Goal: Task Accomplishment & Management: Manage account settings

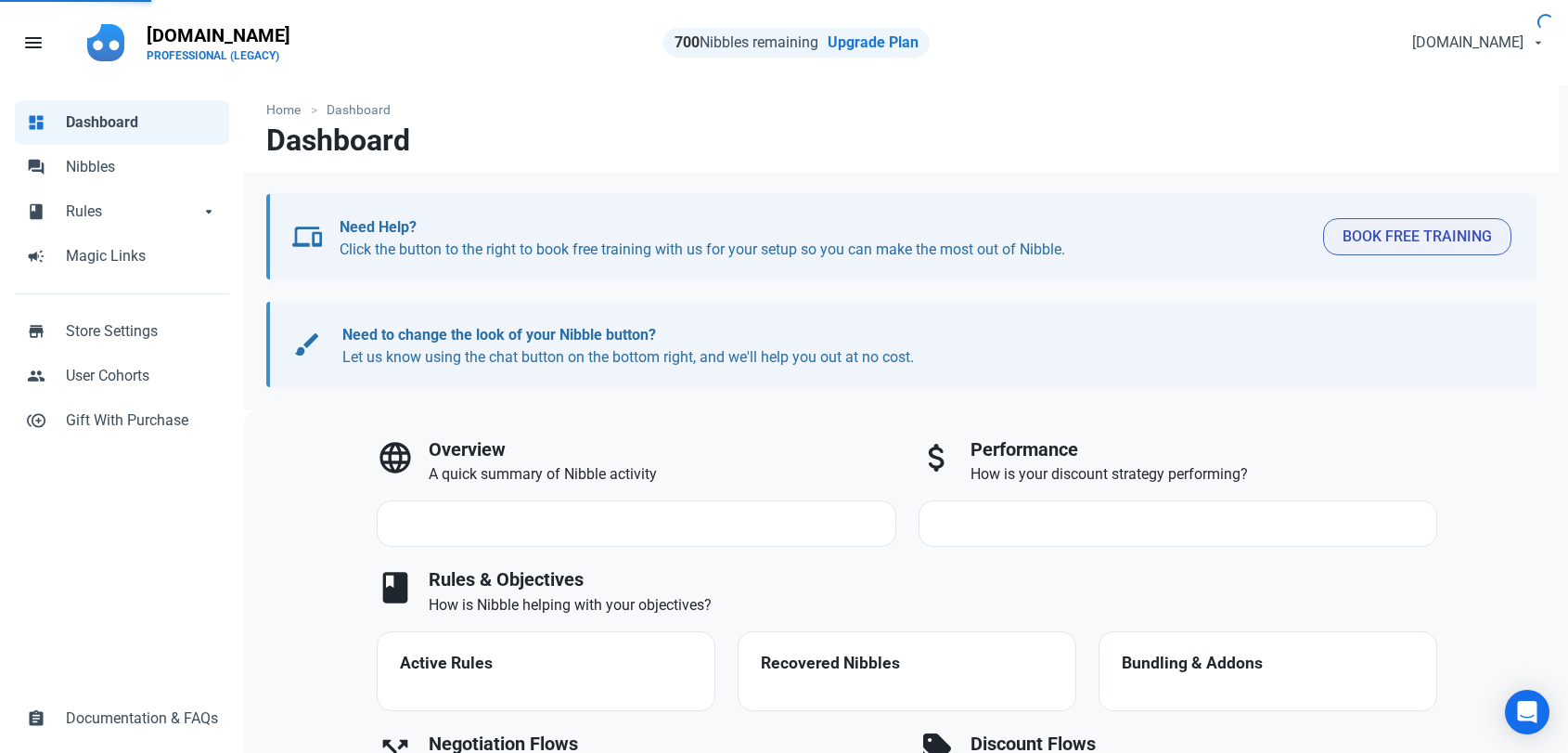
select select "7d"
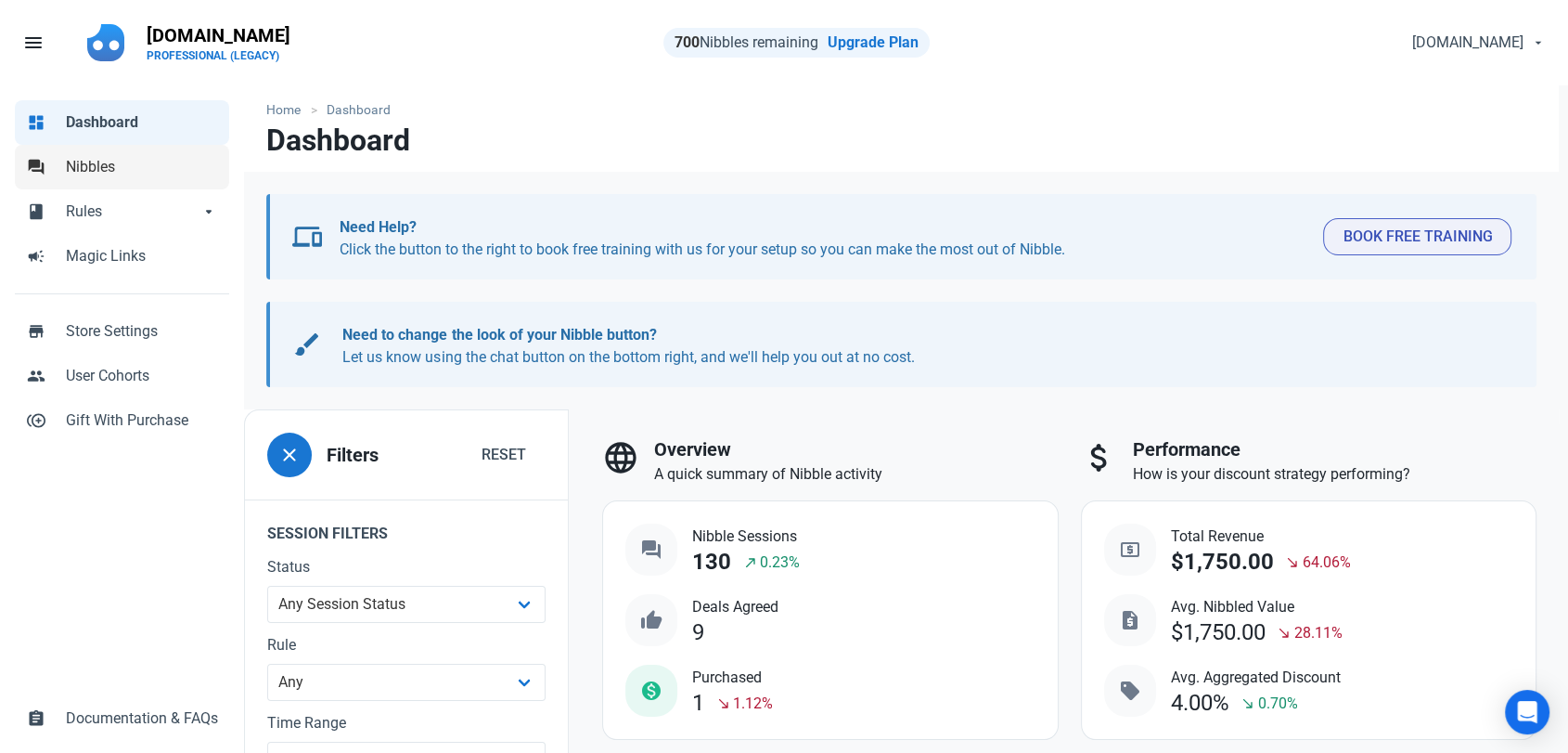
click at [113, 172] on span "Nibbles" at bounding box center [142, 167] width 152 height 22
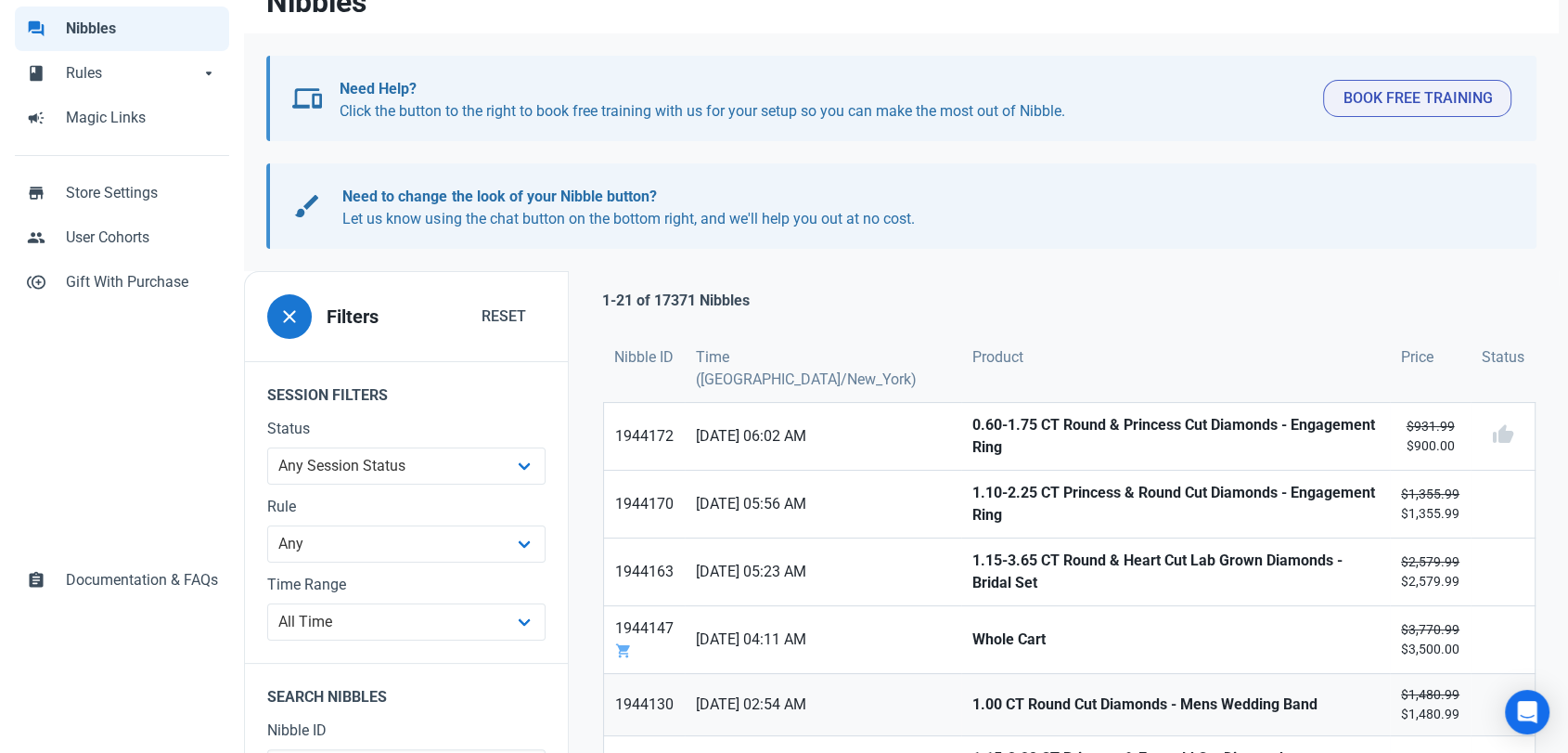
scroll to position [309, 0]
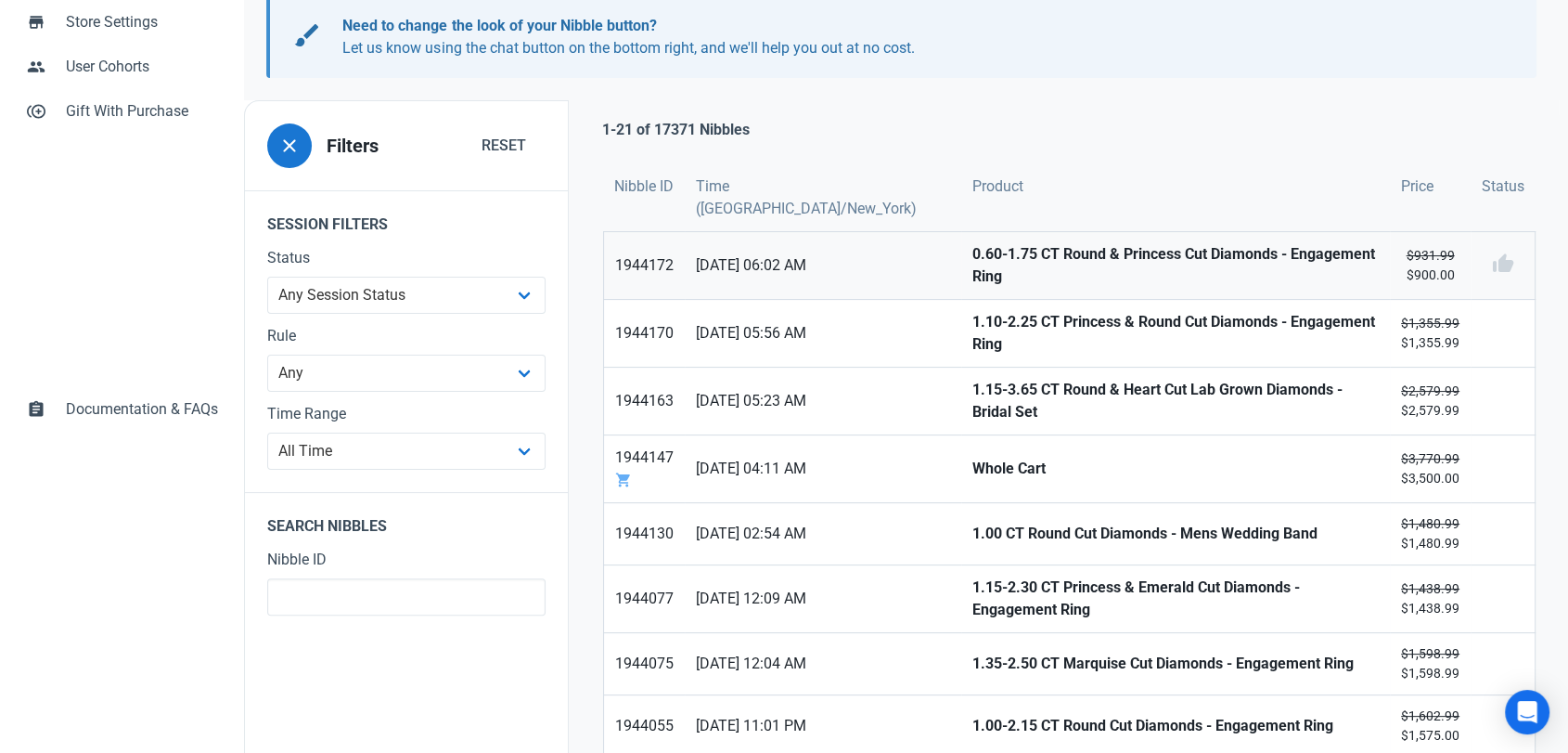
click at [972, 243] on strong "0.60-1.75 CT Round & Princess Cut Diamonds - Engagement Ring" at bounding box center [1176, 265] width 407 height 44
click at [972, 311] on strong "1.10-2.25 CT Princess & Round Cut Diamonds - Engagement Ring" at bounding box center [1176, 334] width 407 height 44
click at [972, 379] on strong "1.15-3.65 CT Round & Heart Cut Lab Grown Diamonds - Bridal Set" at bounding box center [1176, 401] width 407 height 44
click at [972, 458] on strong "Whole Cart" at bounding box center [1176, 469] width 407 height 22
click at [972, 523] on strong "1.00 CT Round Cut Diamonds - Mens Wedding Band" at bounding box center [1176, 533] width 407 height 22
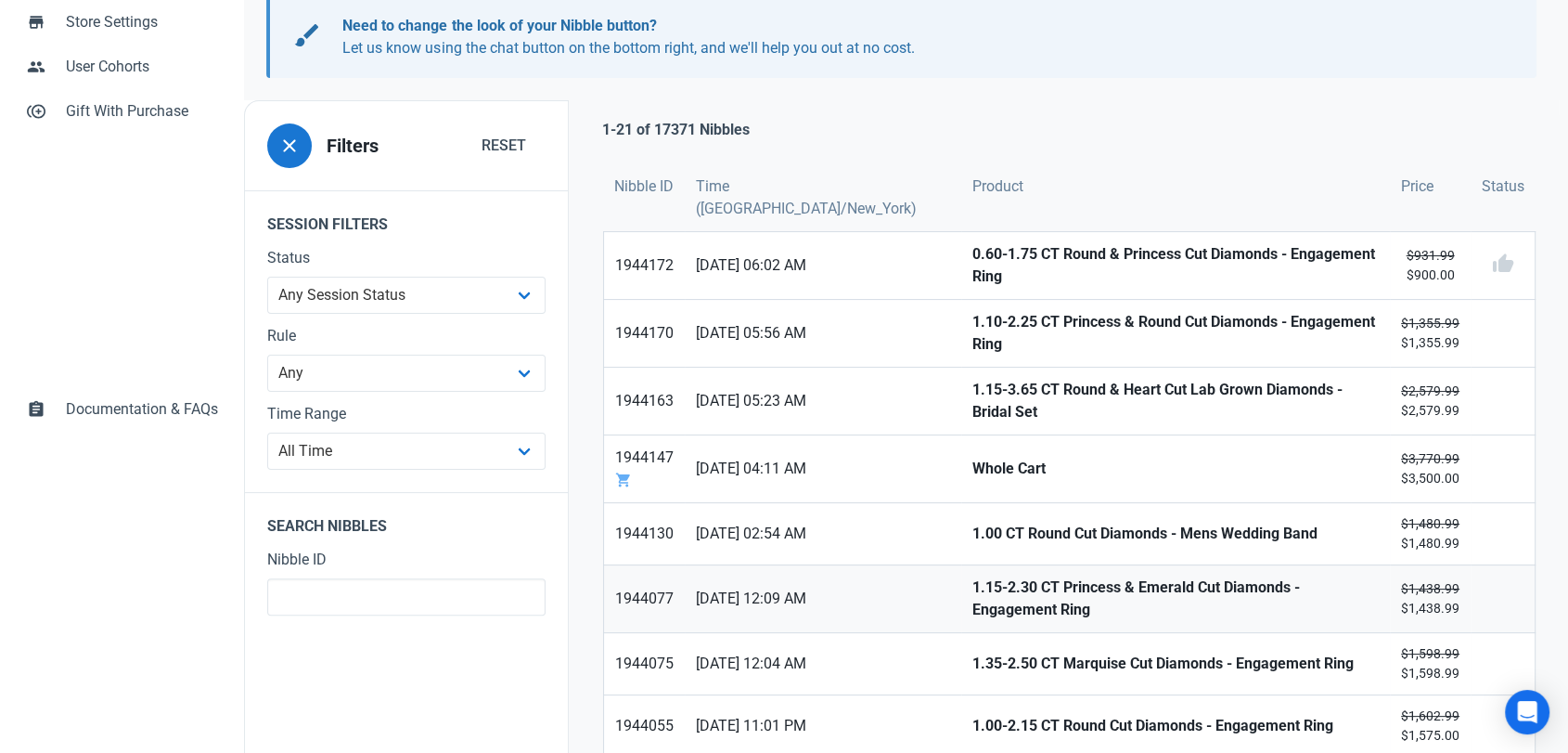
click at [972, 577] on strong "1.15-2.30 CT Princess & Emerald Cut Diamonds - Engagement Ring" at bounding box center [1176, 599] width 407 height 44
click at [961, 633] on link "1.35-2.50 CT Marquise Cut Diamonds - Engagement Ring" at bounding box center [1175, 664] width 429 height 62
click at [961, 695] on link "1.00-2.15 CT Round Cut Diamonds - Engagement Ring" at bounding box center [1175, 726] width 429 height 62
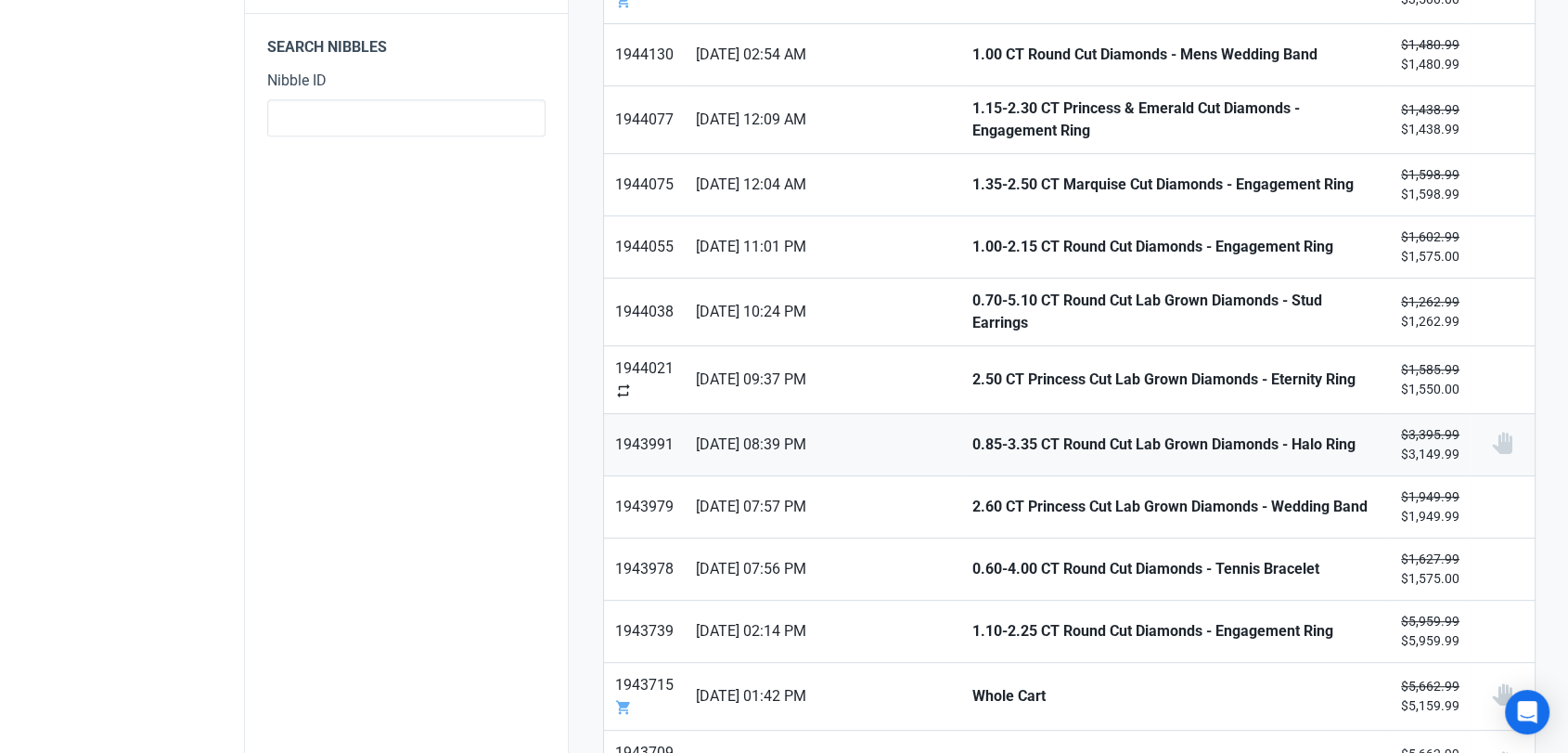
scroll to position [824, 0]
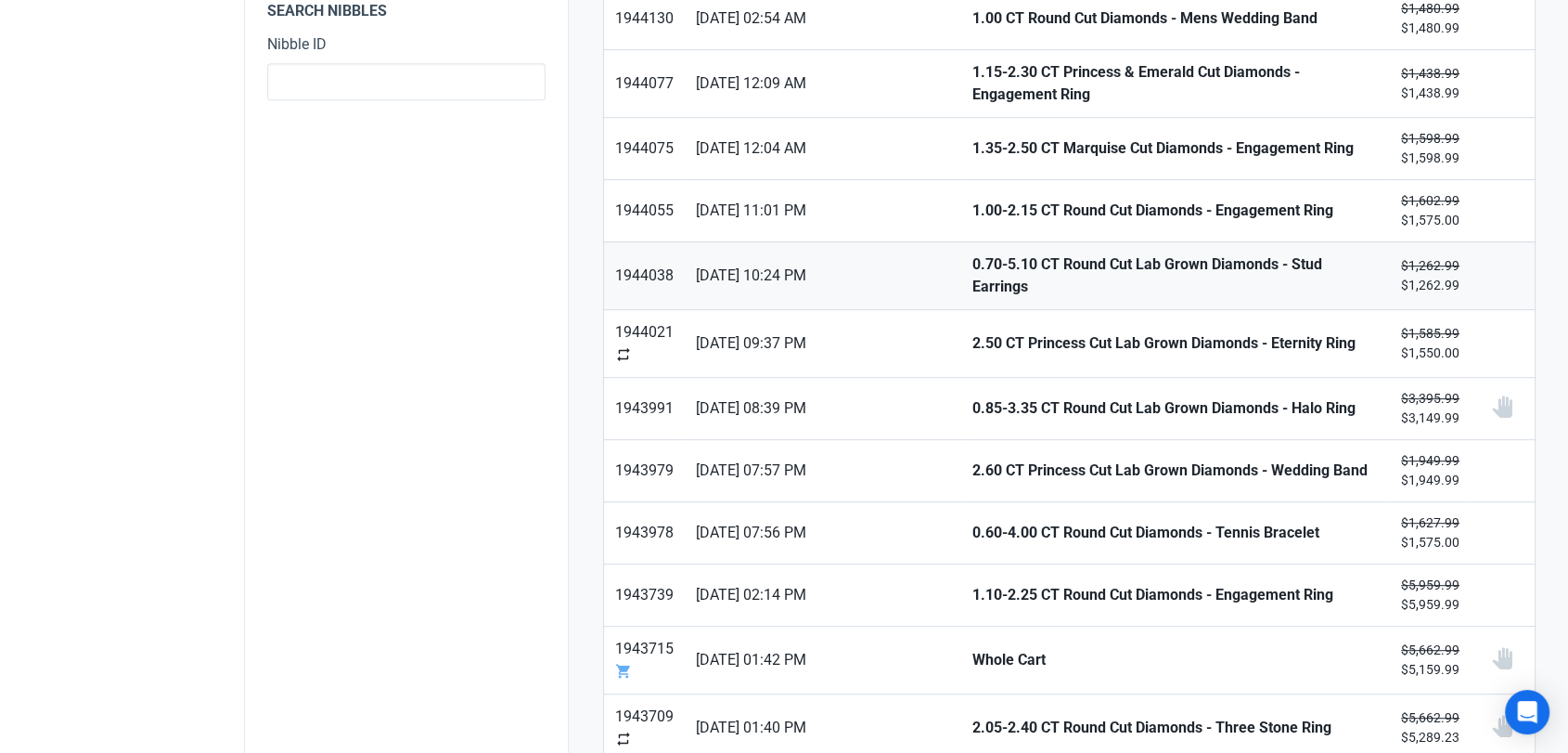
click at [983, 254] on strong "0.70-5.10 CT Round Cut Lab Grown Diamonds - Stud Earrings" at bounding box center [1176, 276] width 407 height 44
click at [961, 310] on link "2.50 CT Princess Cut Lab Grown Diamonds - Eternity Ring" at bounding box center [1175, 343] width 429 height 67
click at [972, 397] on strong "0.85-3.35 CT Round Cut Lab Grown Diamonds - Halo Ring" at bounding box center [1176, 408] width 407 height 22
click at [972, 460] on strong "2.60 CT Princess Cut Lab Grown Diamonds - Wedding Band" at bounding box center [1176, 471] width 407 height 22
click at [972, 522] on strong "0.60-4.00 CT Round Cut Diamonds - Tennis Bracelet" at bounding box center [1176, 532] width 407 height 22
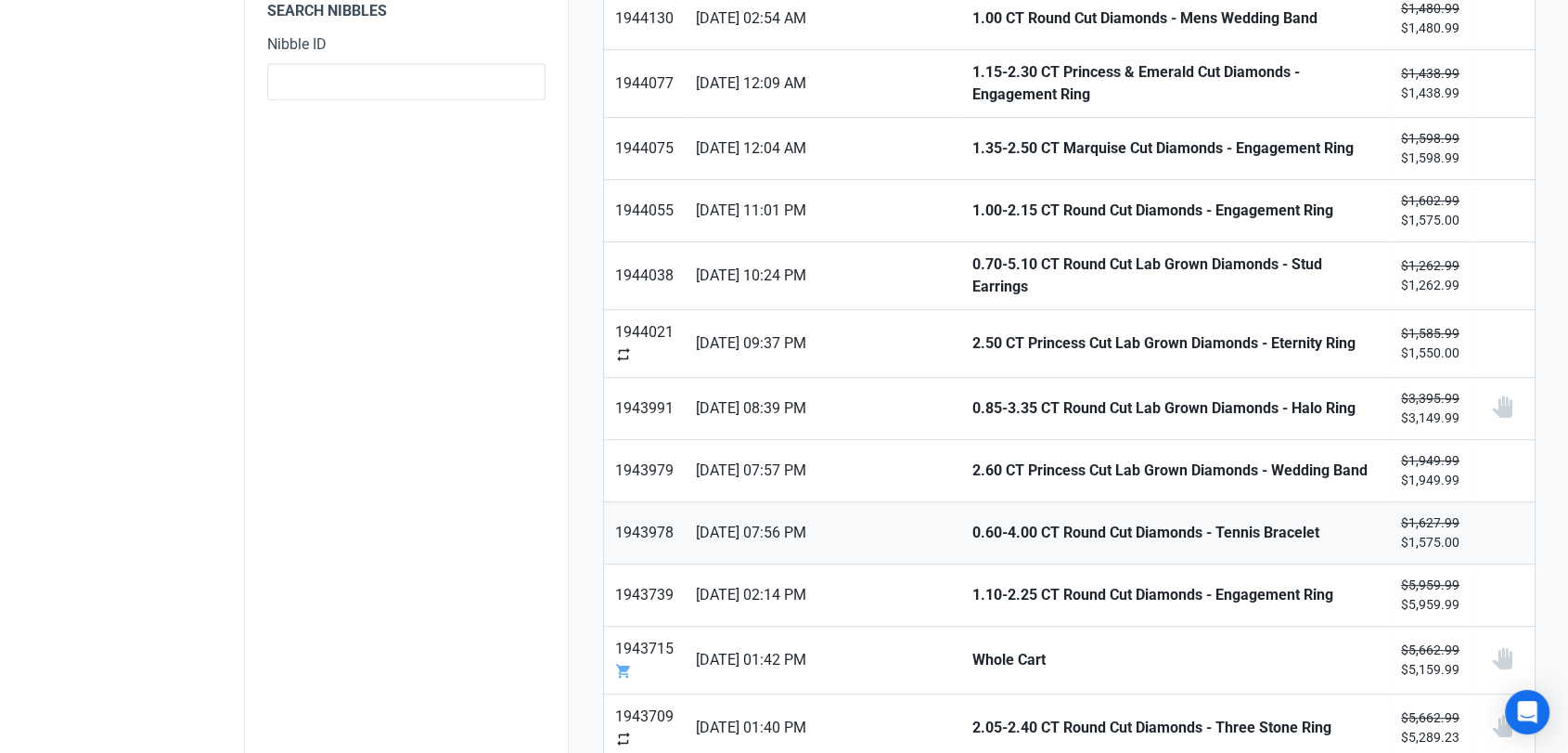
click at [972, 522] on strong "0.60-4.00 CT Round Cut Diamonds - Tennis Bracelet" at bounding box center [1176, 532] width 407 height 22
click at [972, 584] on strong "1.10-2.25 CT Round Cut Diamonds - Engagement Ring" at bounding box center [1176, 595] width 407 height 22
click at [972, 649] on strong "Whole Cart" at bounding box center [1176, 659] width 407 height 22
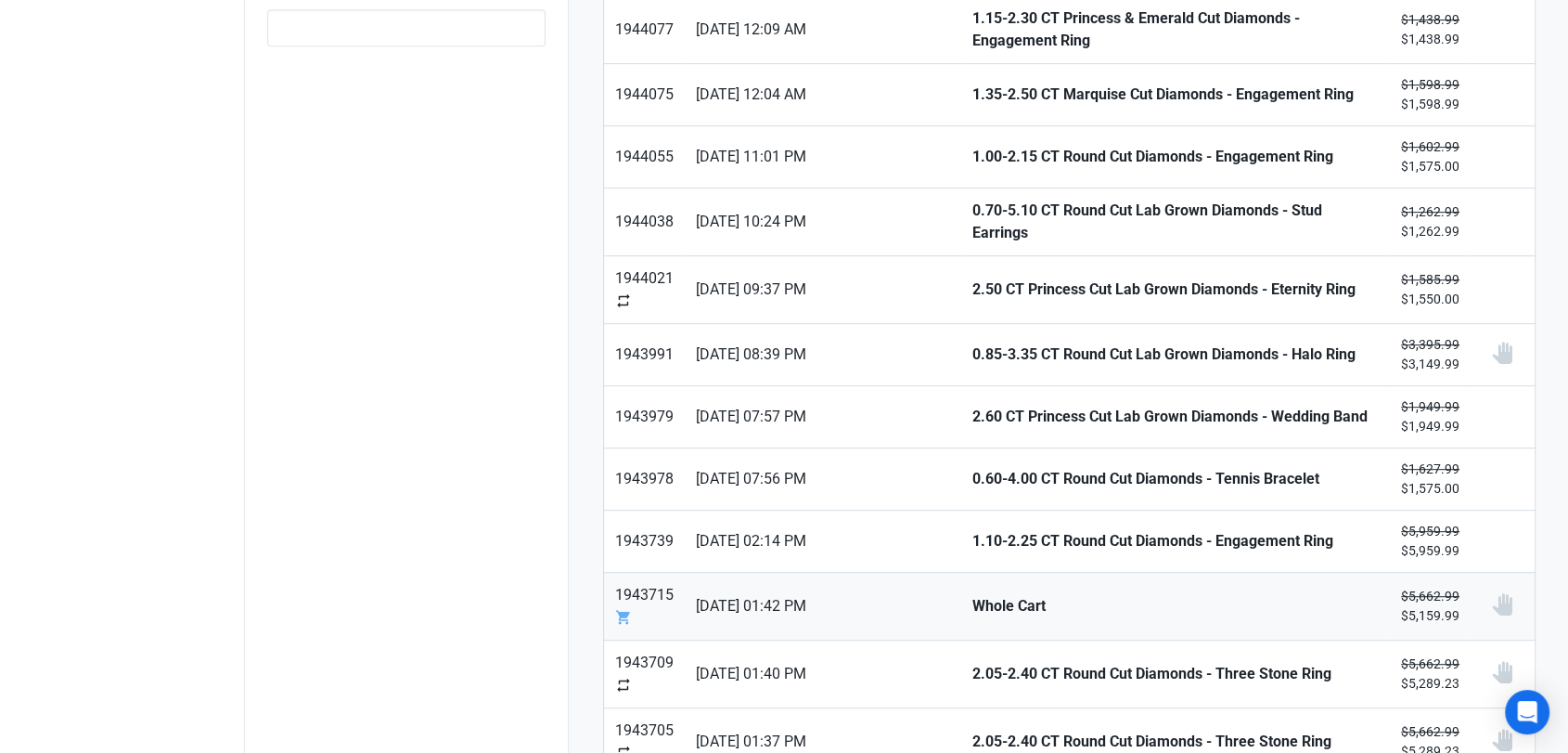
scroll to position [928, 0]
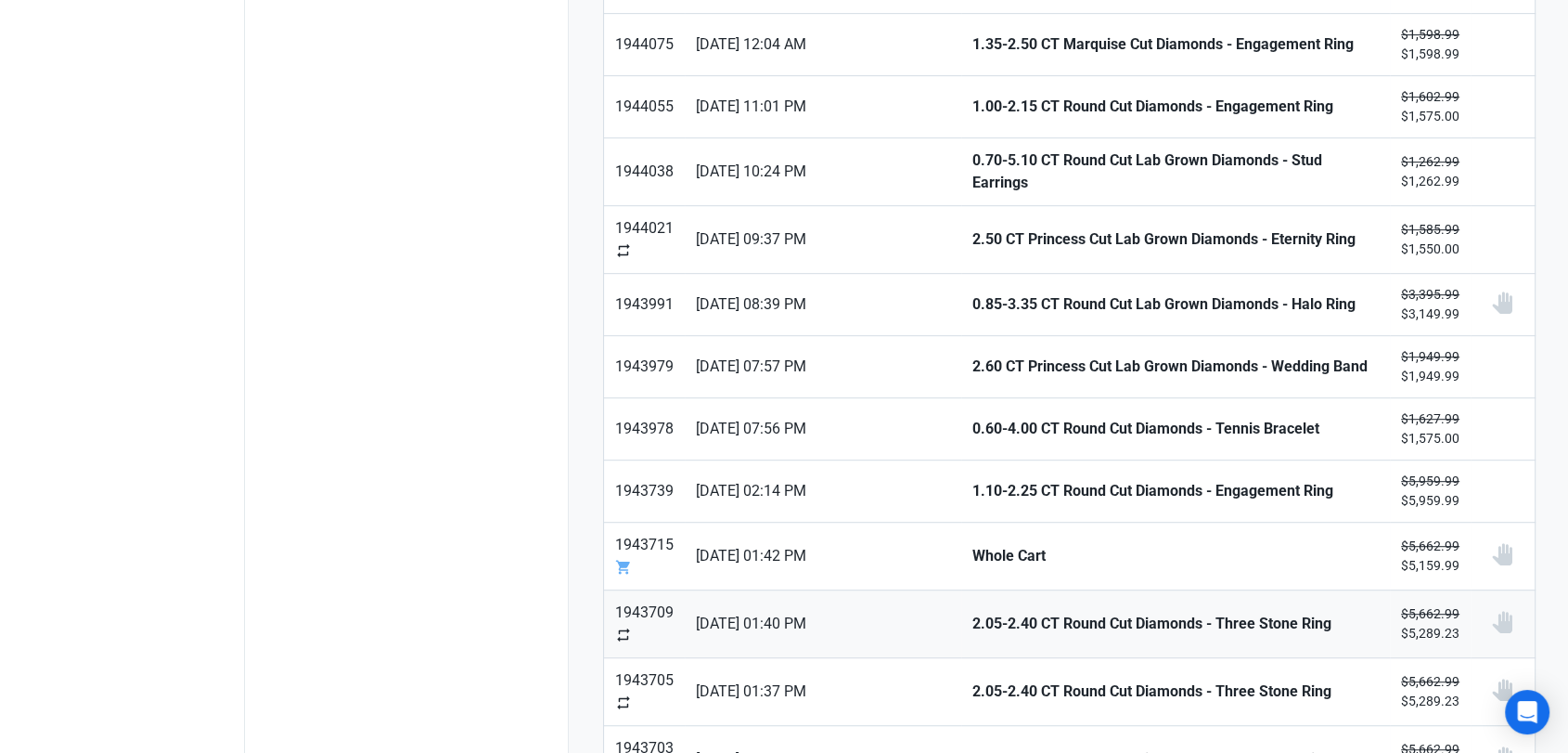
click at [972, 612] on strong "2.05-2.40 CT Round Cut Diamonds - Three Stone Ring" at bounding box center [1176, 623] width 407 height 22
click at [972, 681] on strong "2.05-2.40 CT Round Cut Diamonds - Three Stone Ring" at bounding box center [1176, 691] width 407 height 22
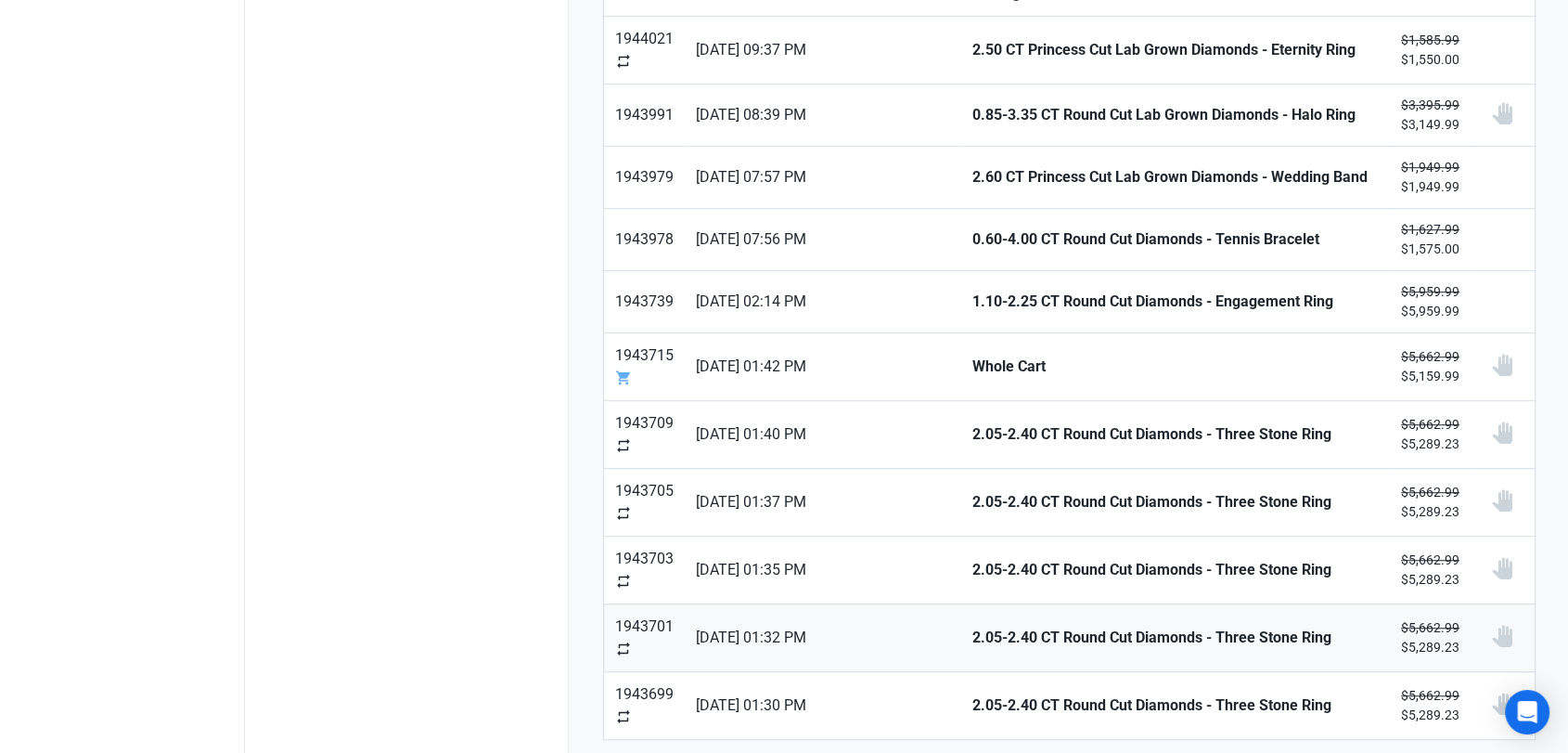
scroll to position [1131, 0]
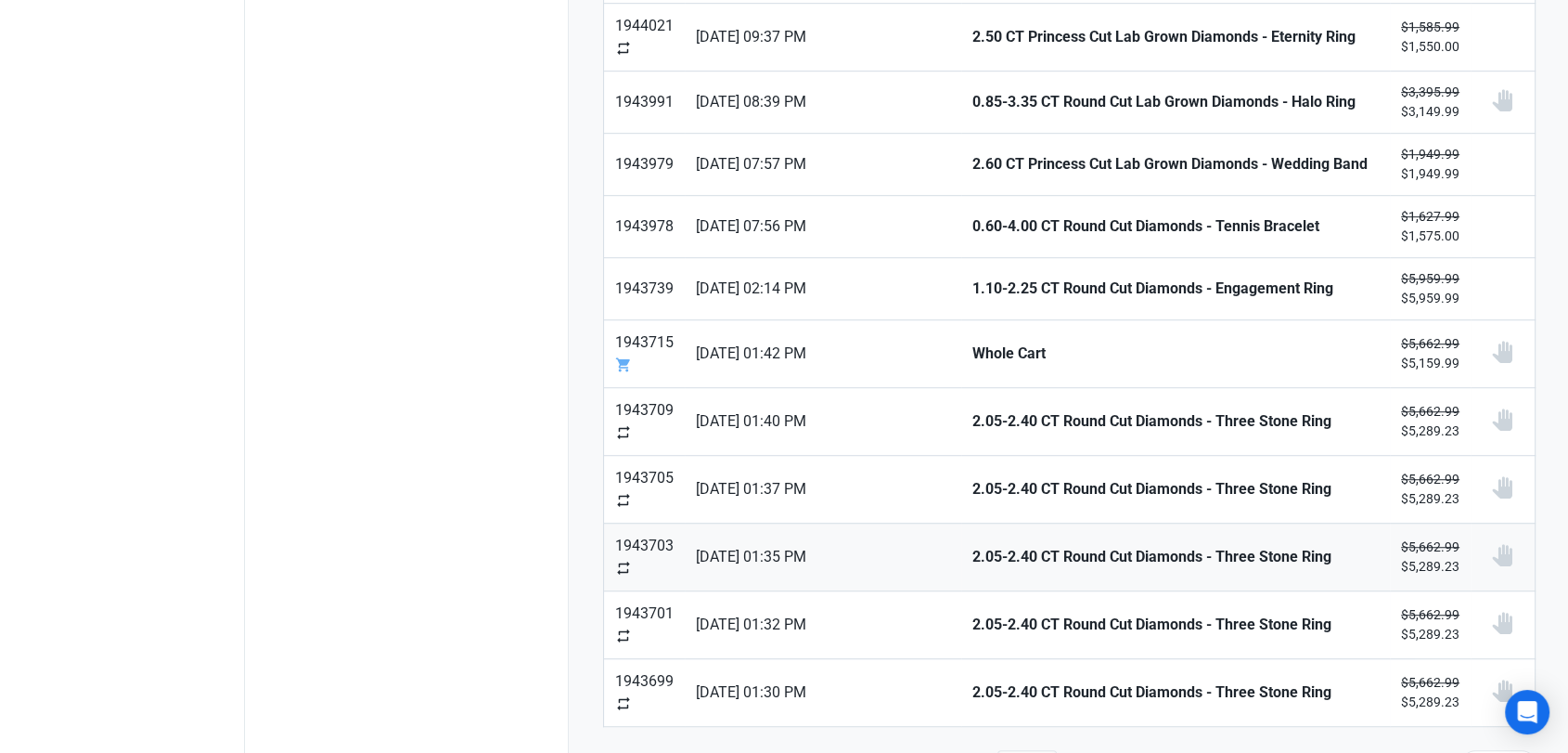
click at [972, 546] on strong "2.05-2.40 CT Round Cut Diamonds - Three Stone Ring" at bounding box center [1176, 556] width 407 height 22
click at [972, 613] on strong "2.05-2.40 CT Round Cut Diamonds - Three Stone Ring" at bounding box center [1176, 624] width 407 height 22
click at [972, 682] on strong "2.05-2.40 CT Round Cut Diamonds - Three Stone Ring" at bounding box center [1176, 692] width 407 height 22
type input "2"
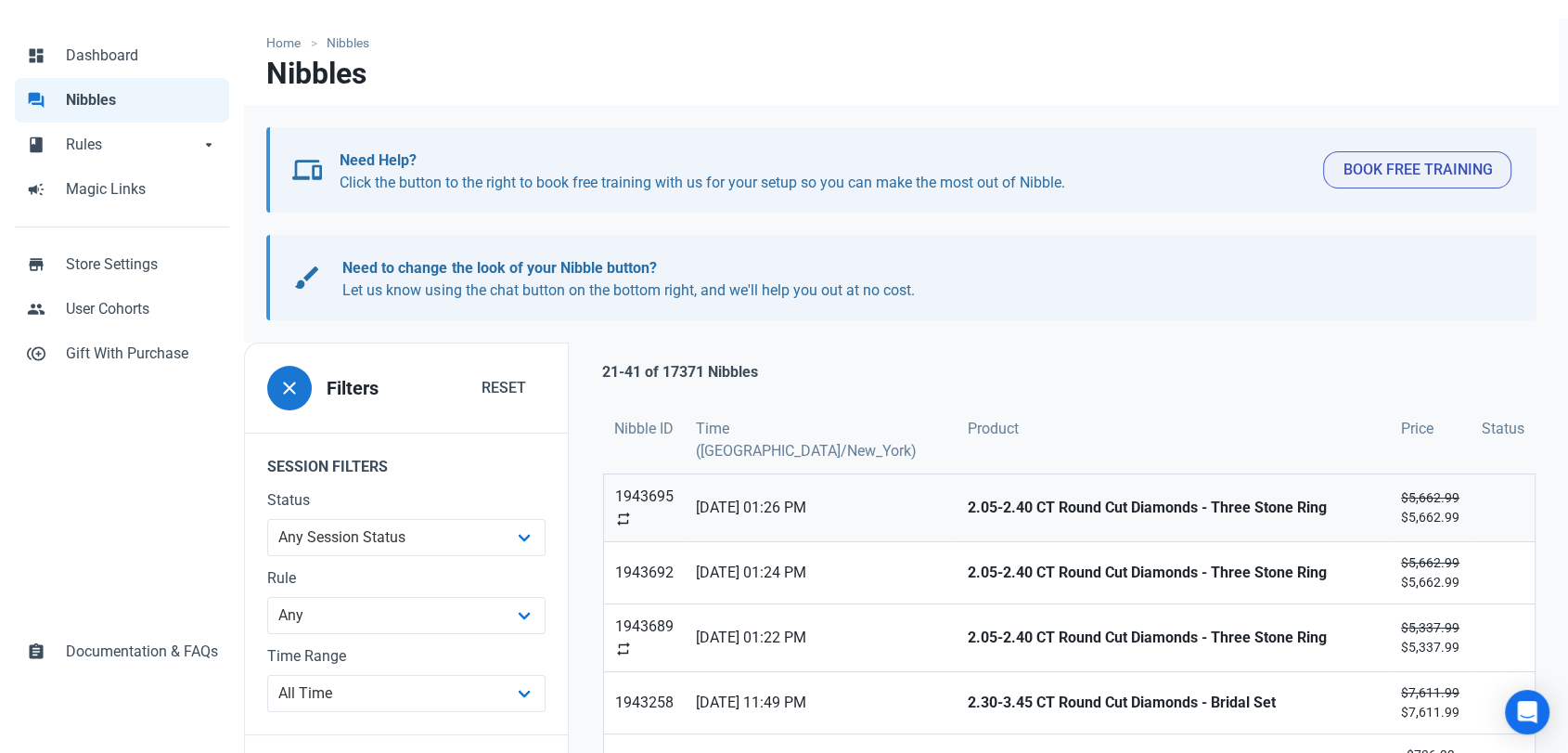
scroll to position [103, 0]
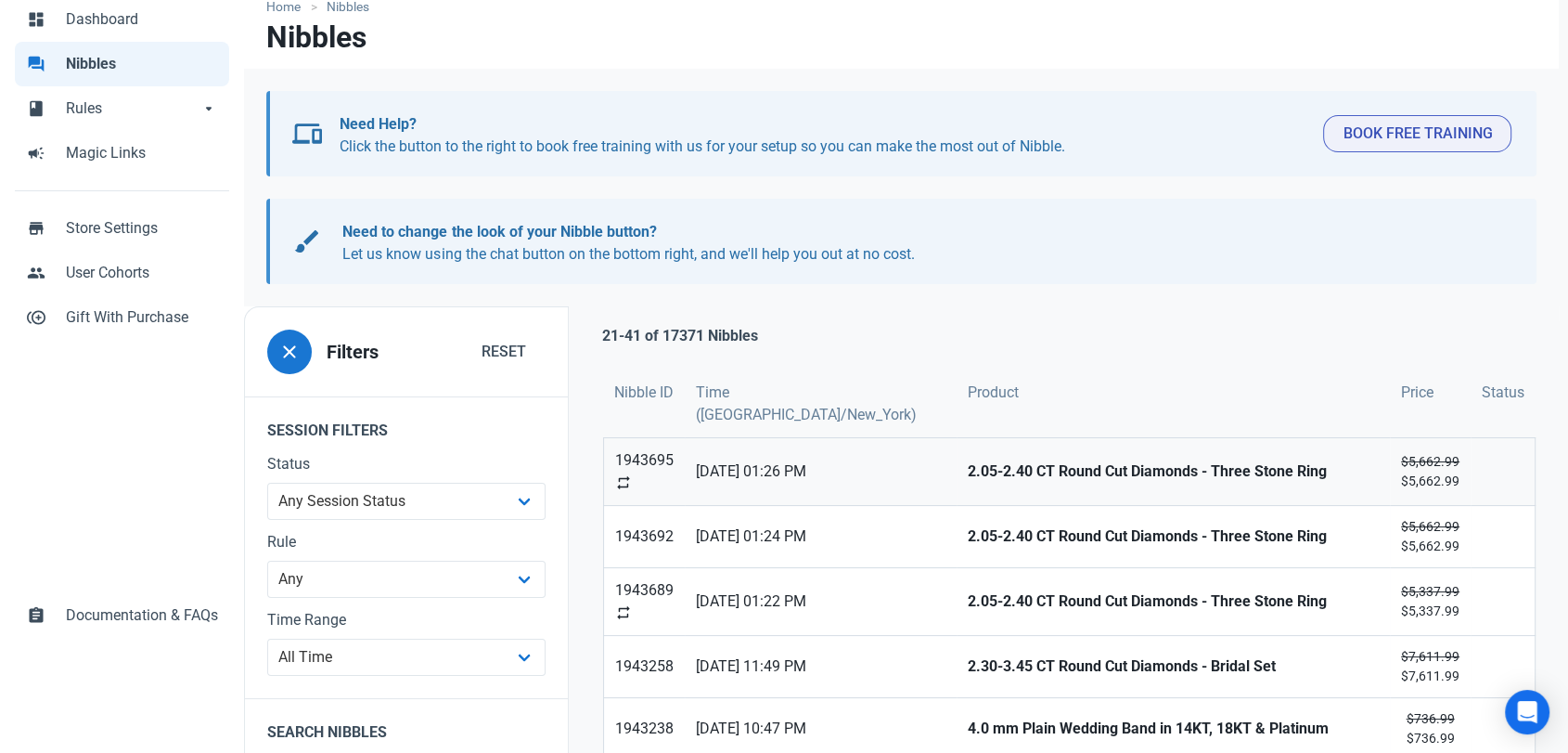
click at [968, 481] on strong "2.05-2.40 CT Round Cut Diamonds - Three Stone Ring" at bounding box center [1173, 471] width 411 height 22
click at [968, 534] on strong "2.05-2.40 CT Round Cut Diamonds - Three Stone Ring" at bounding box center [1173, 536] width 411 height 22
click at [957, 588] on link "2.05-2.40 CT Round Cut Diamonds - Three Stone Ring" at bounding box center [1174, 601] width 434 height 67
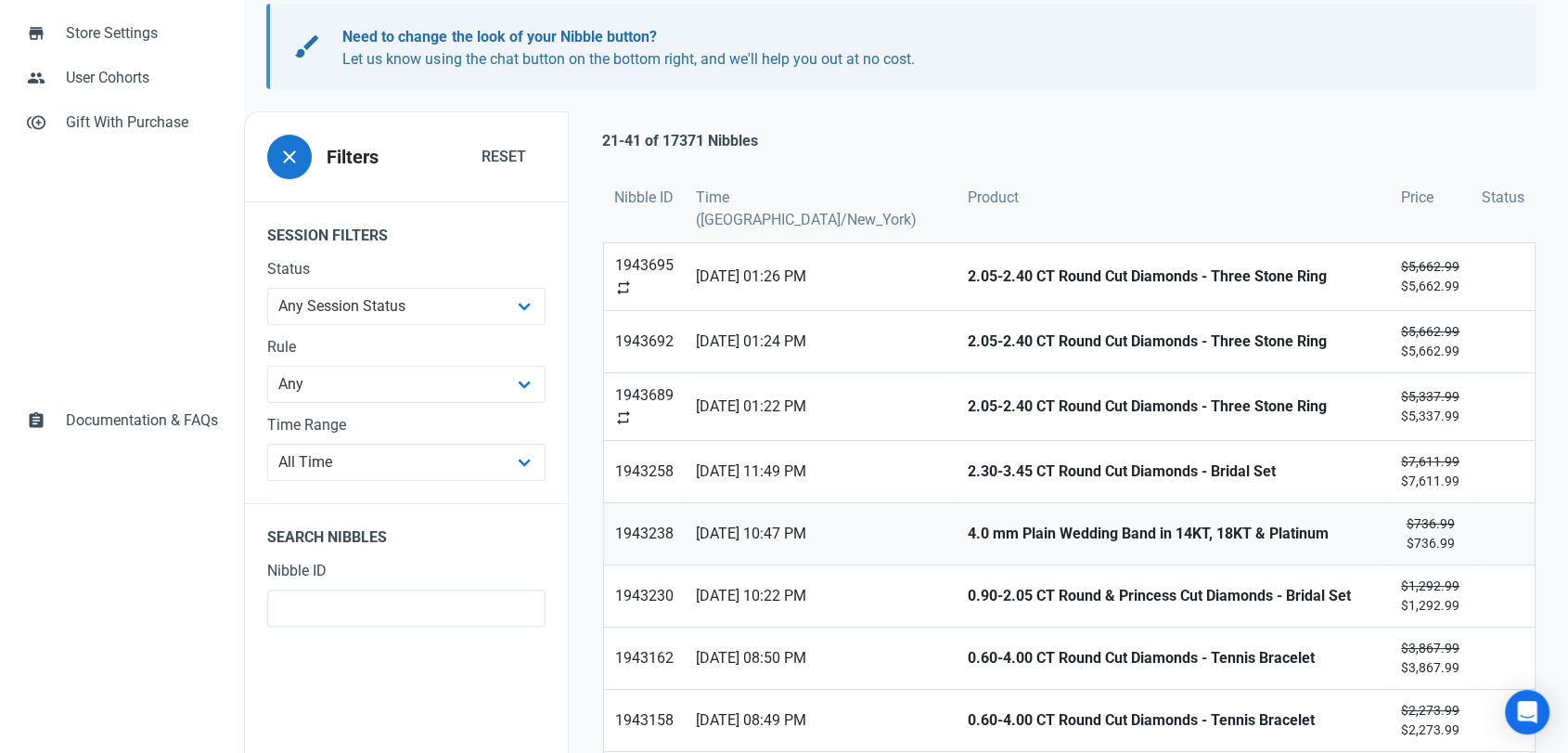
scroll to position [309, 0]
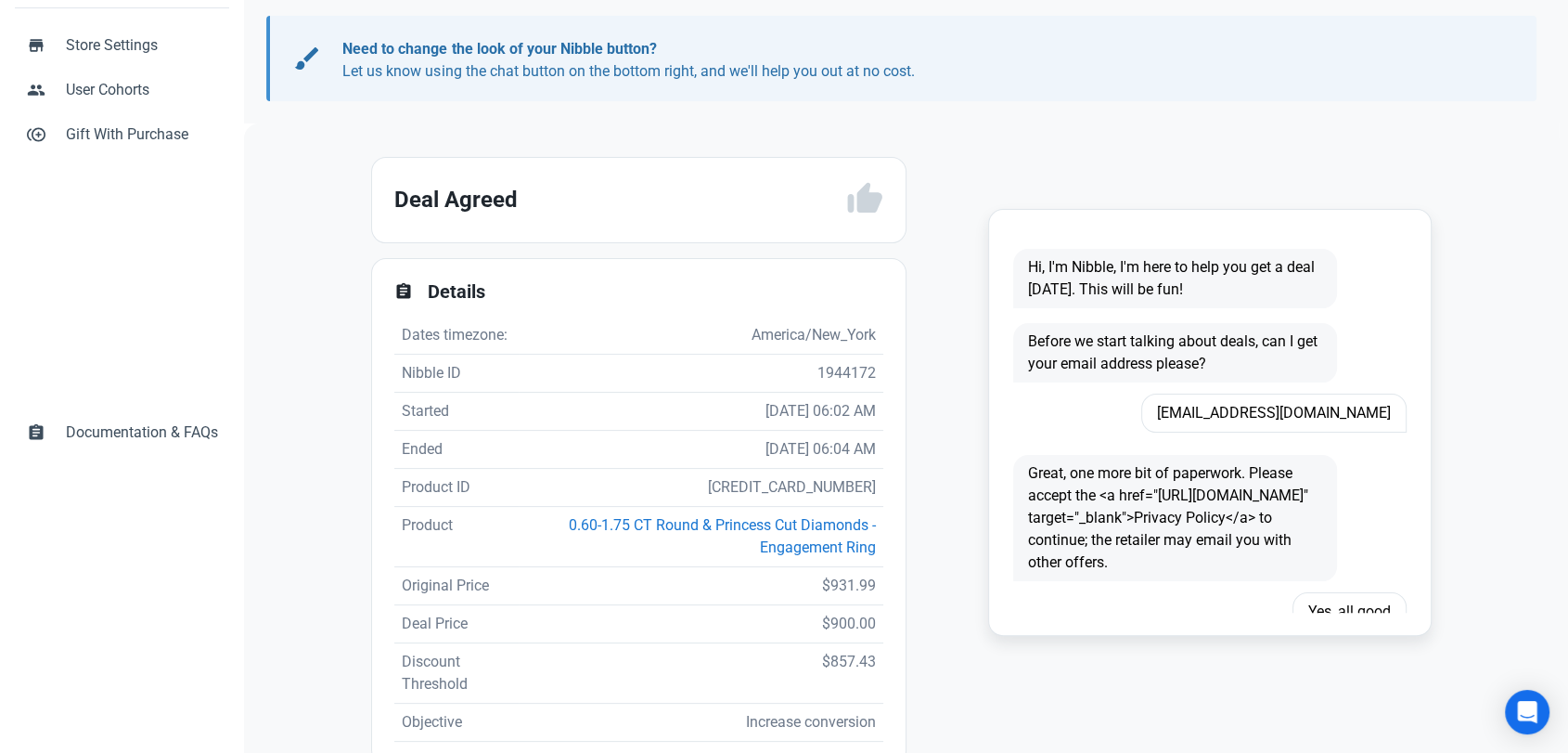
scroll to position [206, 0]
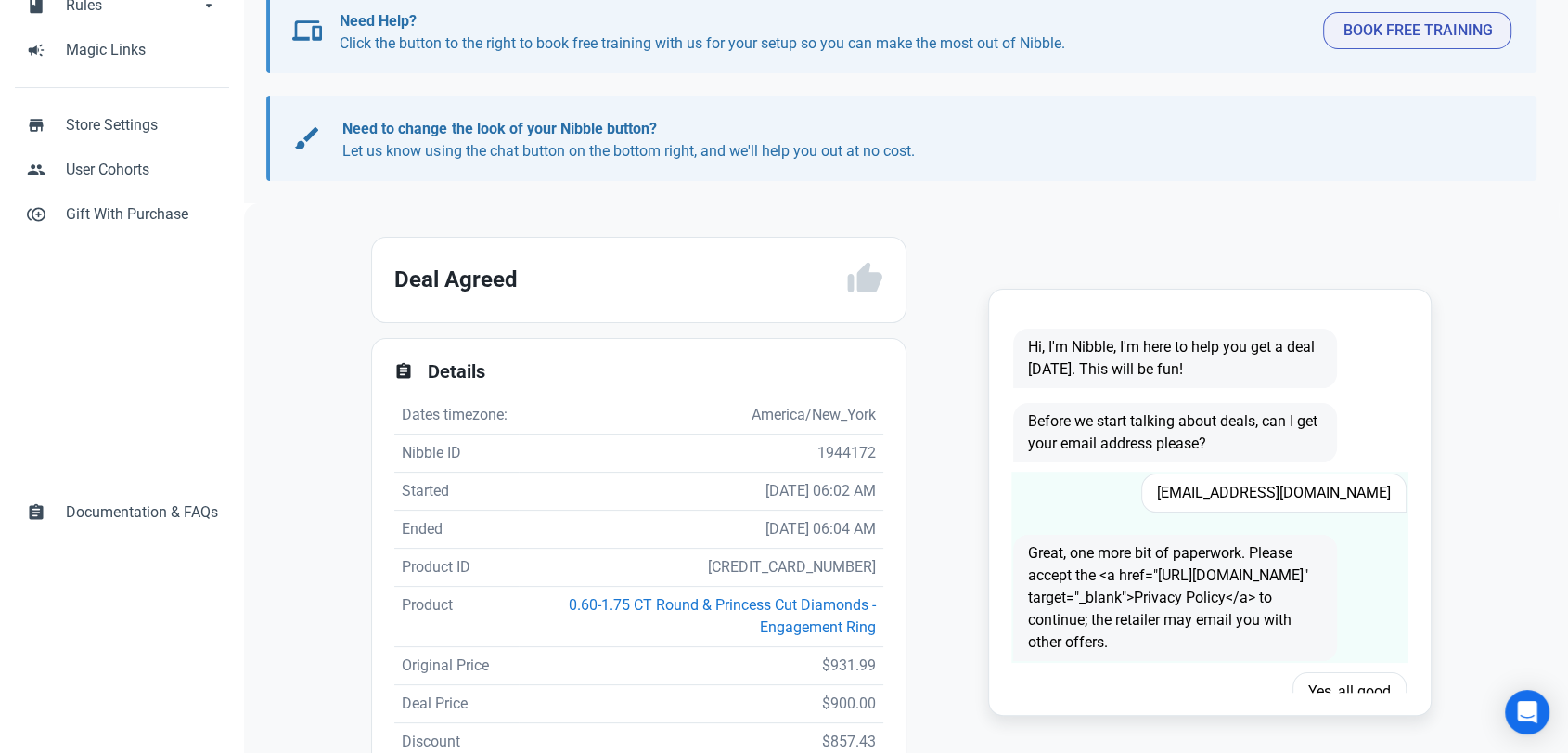
click at [1308, 491] on span "[EMAIL_ADDRESS][DOMAIN_NAME]" at bounding box center [1273, 493] width 265 height 39
click at [1308, 491] on span "Andy91zr1@yahoo.com" at bounding box center [1273, 493] width 265 height 39
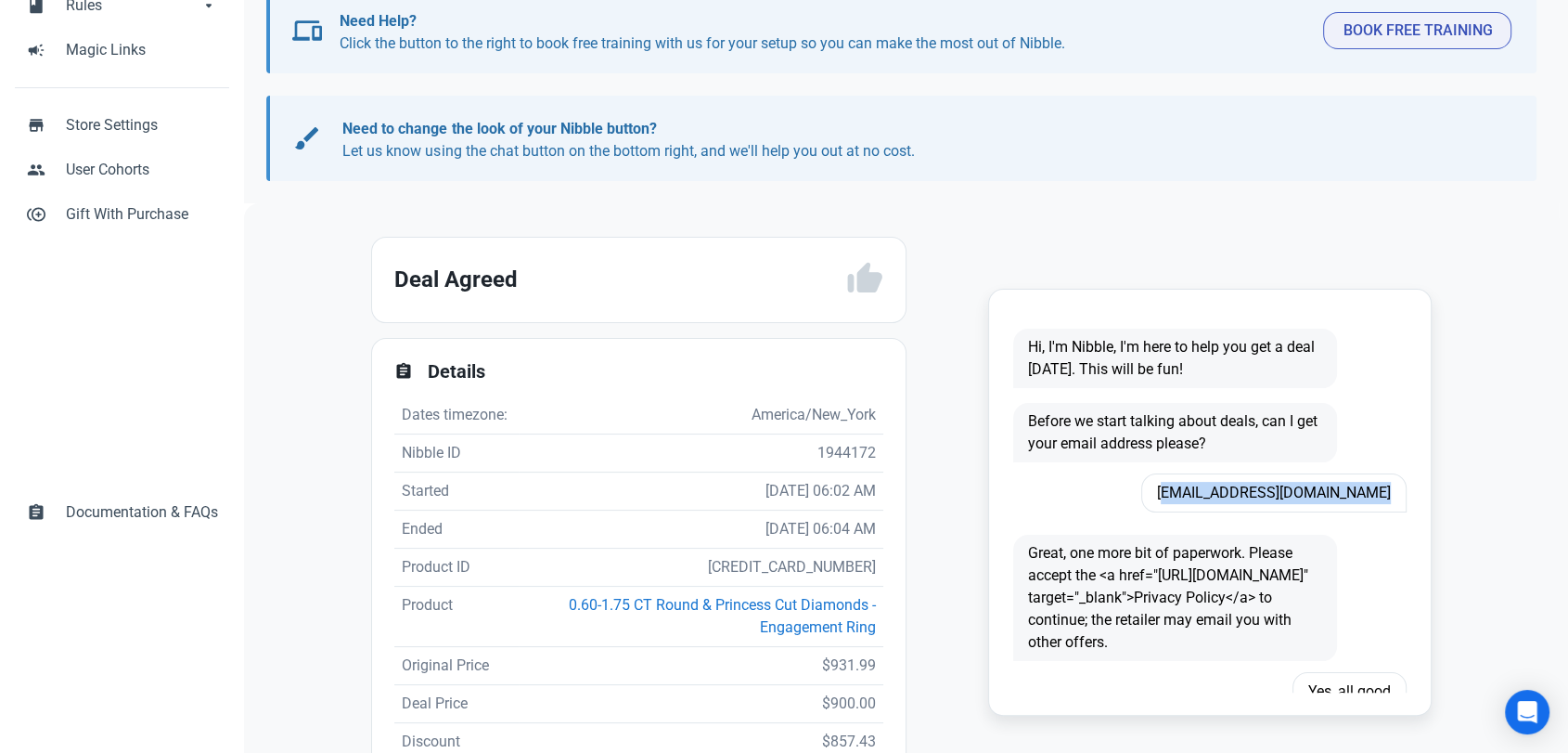
copy span "Andy91zr1@yahoo.com"
click at [763, 567] on td "5827442868387" at bounding box center [701, 567] width 364 height 38
copy td "5827442868387"
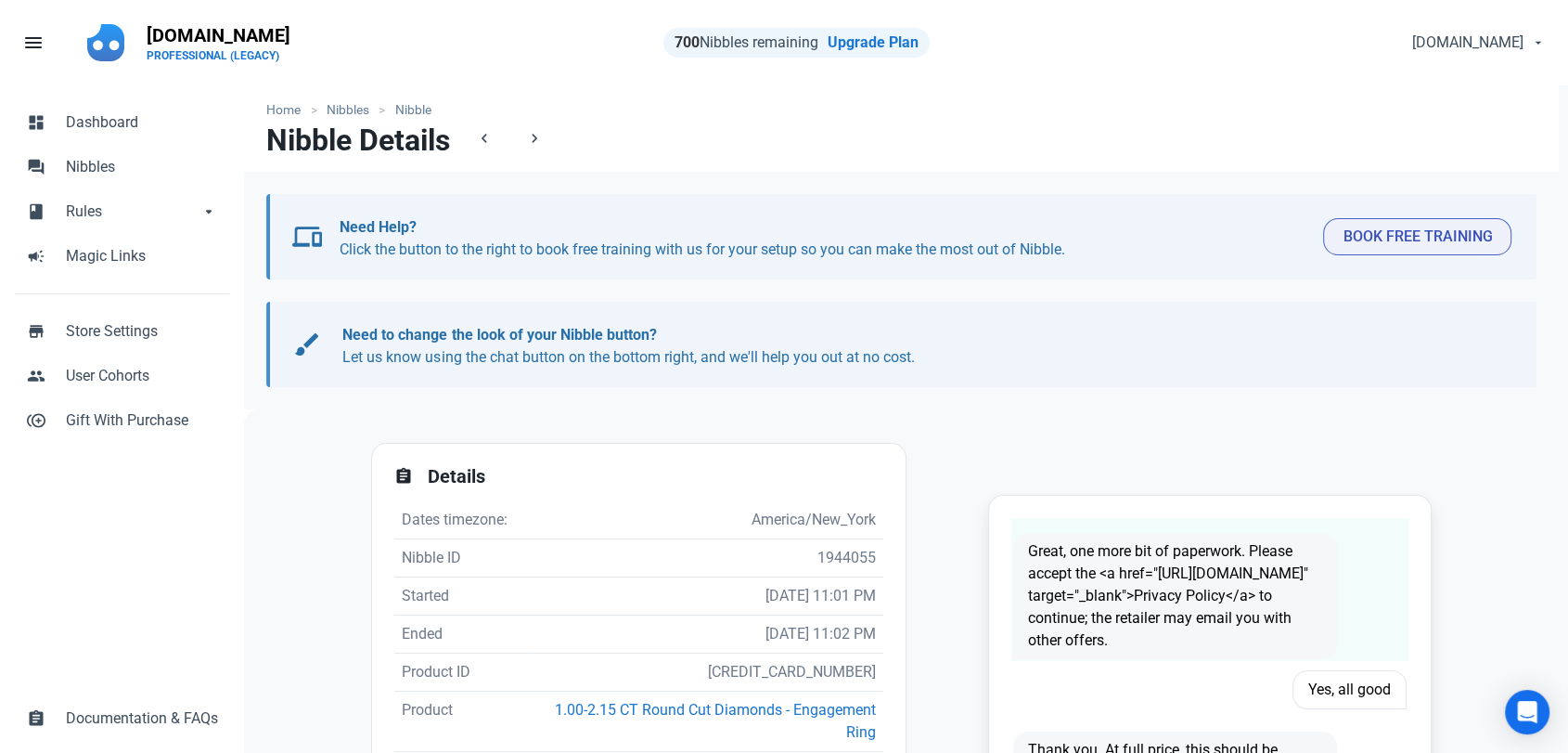
scroll to position [103, 0]
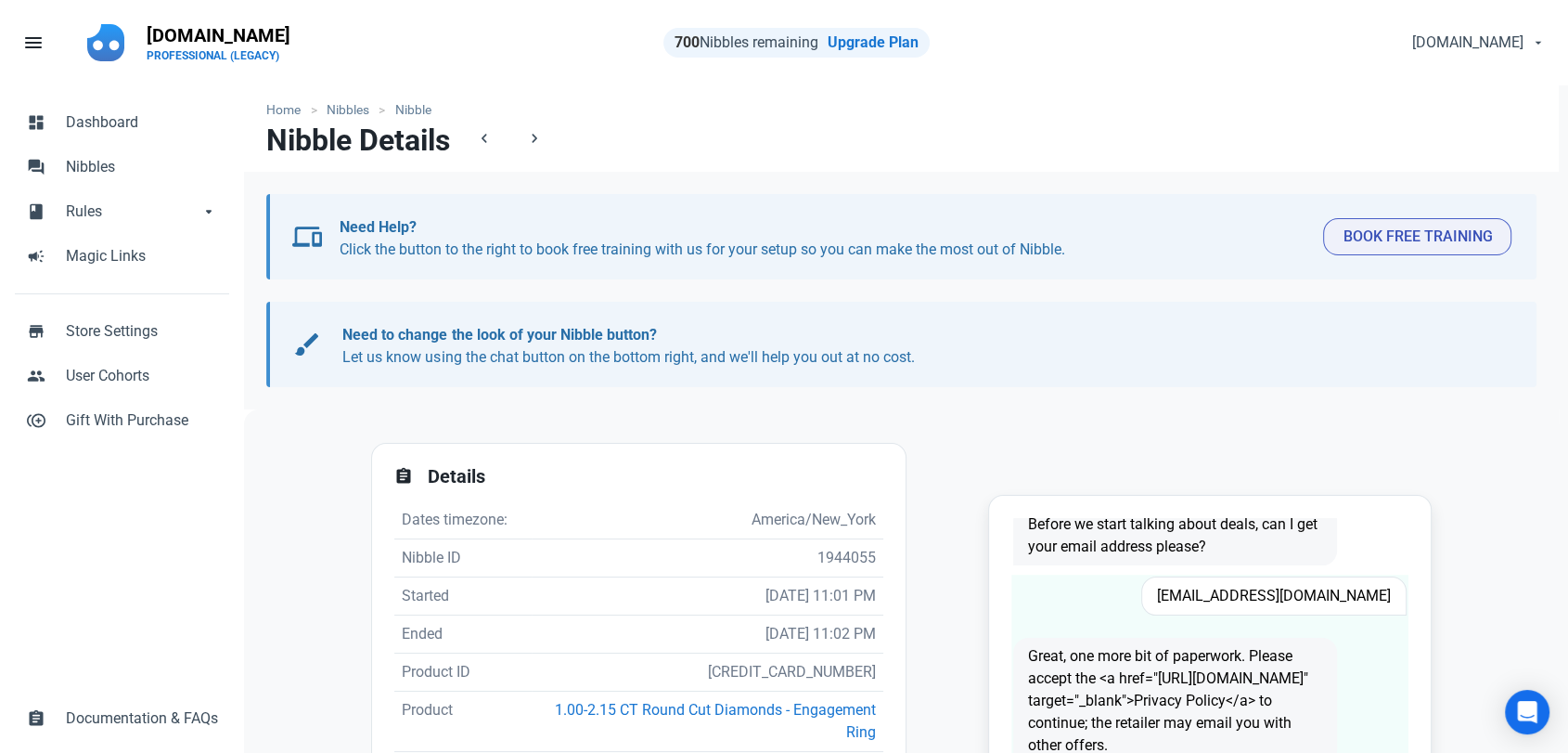
click at [1289, 588] on span "ljboyter@msn.com" at bounding box center [1273, 596] width 265 height 39
click at [1288, 588] on span "ljboyter@msn.com" at bounding box center [1273, 596] width 265 height 39
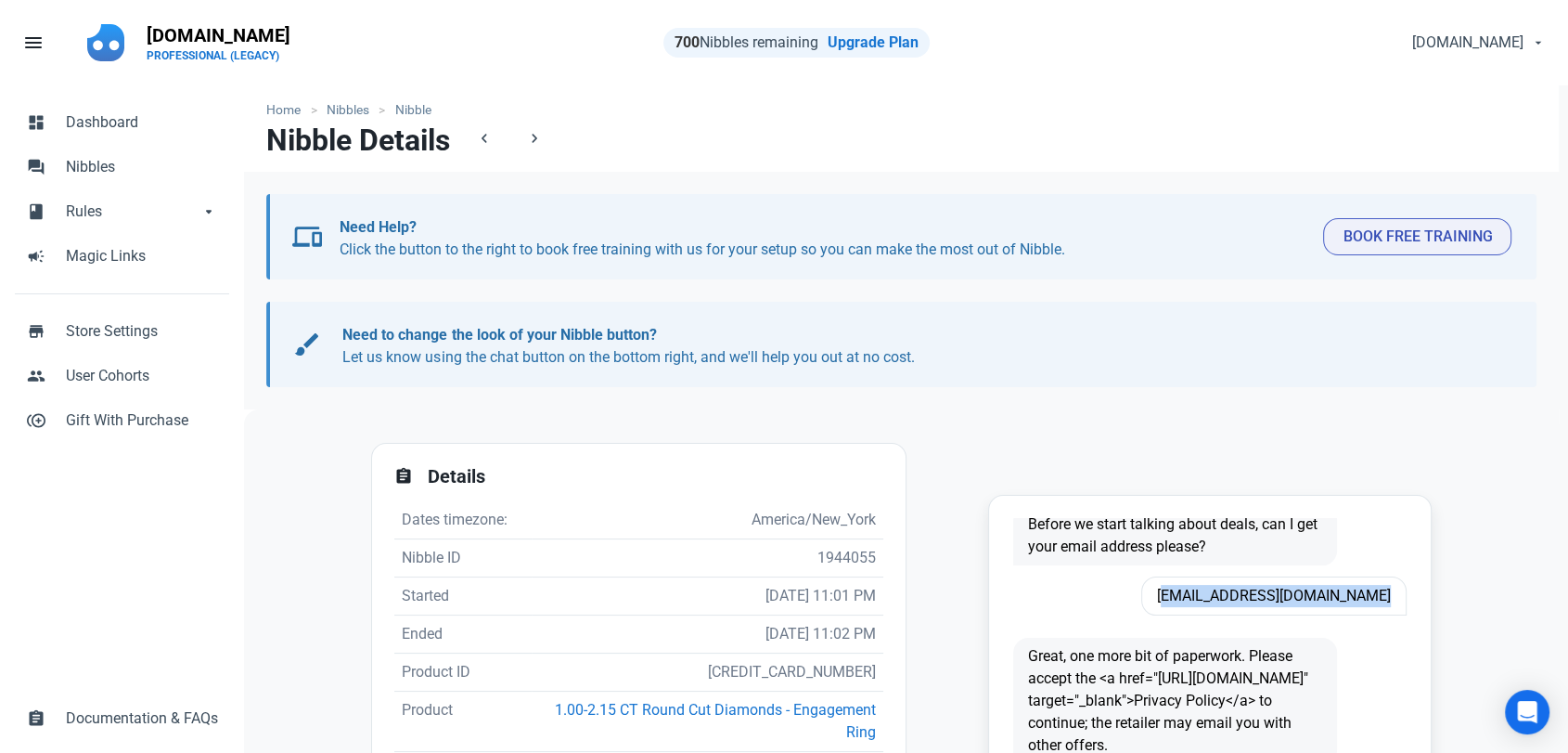
copy span "ljboyter@msn.com"
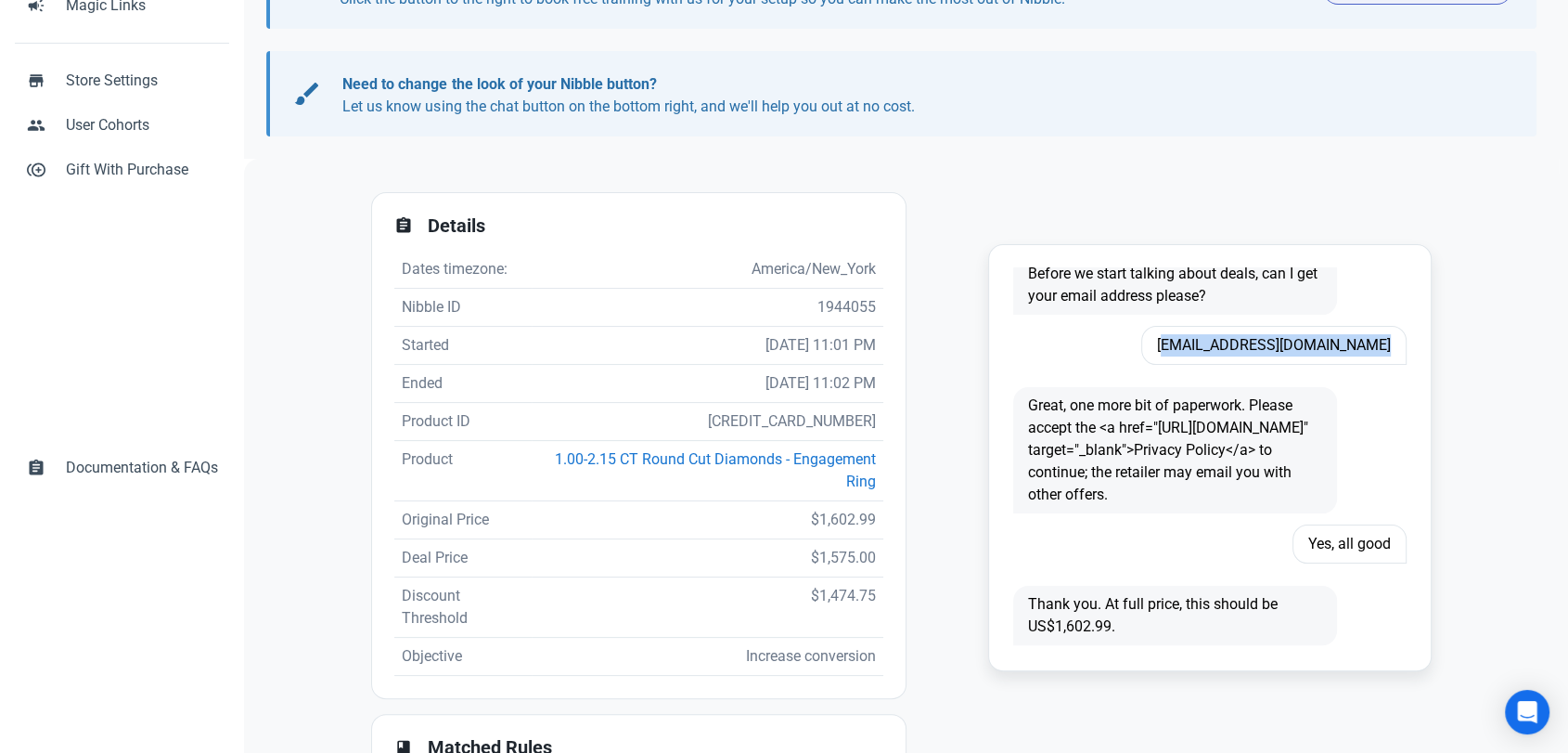
scroll to position [309, 0]
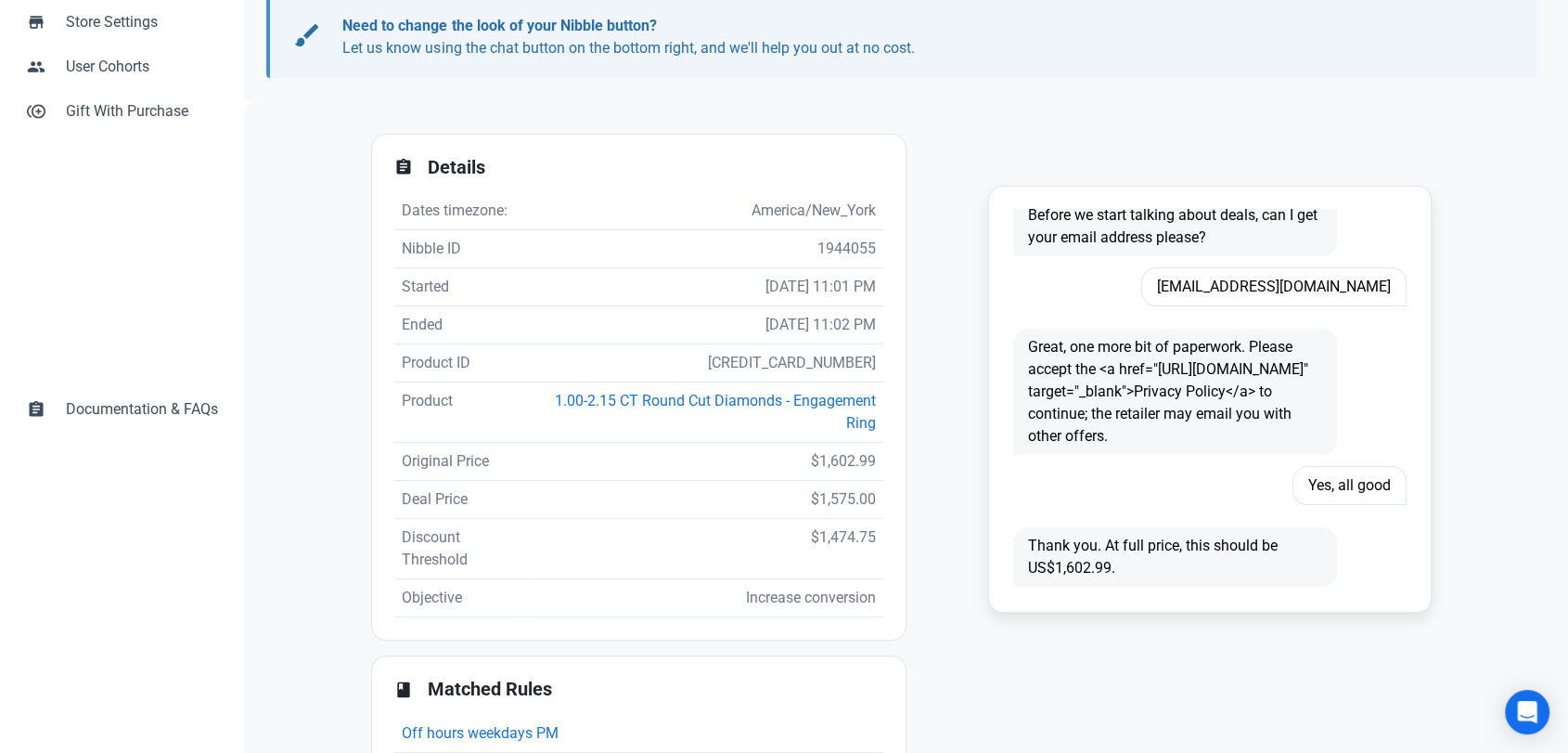
click at [793, 356] on td "5827408036003" at bounding box center [707, 363] width 352 height 38
copy td "5827408036003"
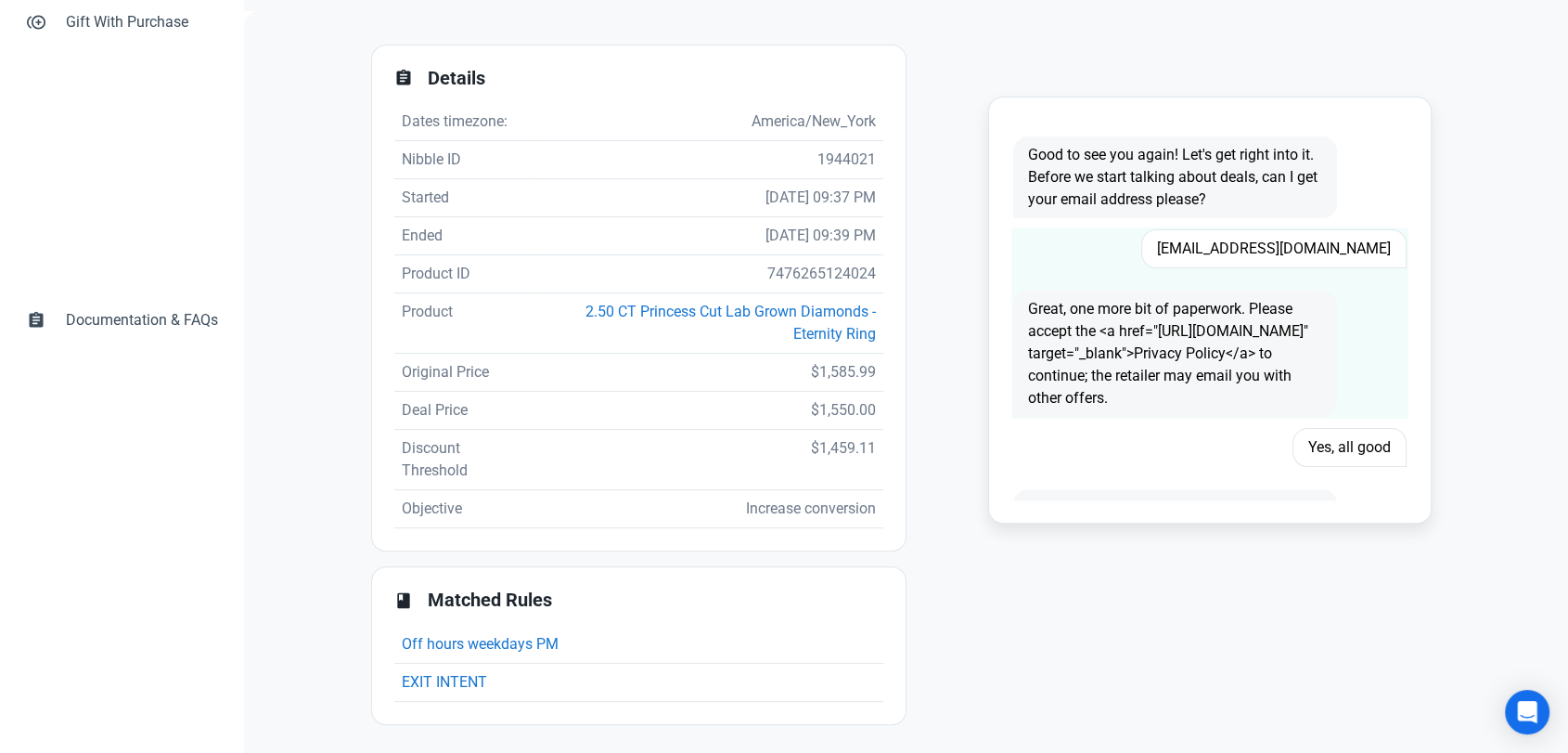
scroll to position [401, 0]
click at [1252, 247] on span "Gmlopez1968@yahoo.com" at bounding box center [1273, 246] width 265 height 39
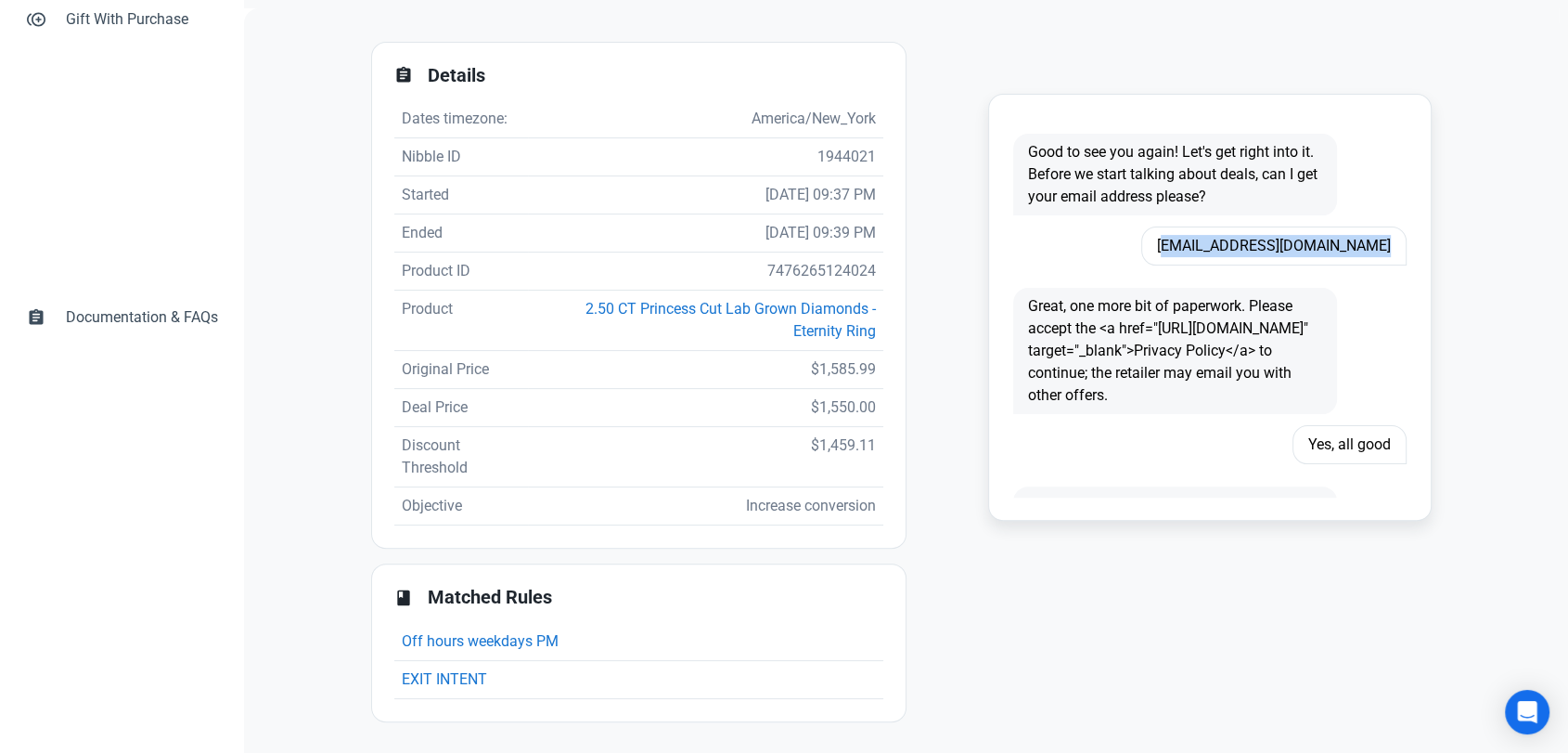
copy span "Gmlopez1968@yahoo.com"
click at [816, 249] on td "25/08/2025 09:39 PM" at bounding box center [705, 232] width 356 height 38
click at [815, 261] on td "7476265124024" at bounding box center [705, 271] width 356 height 38
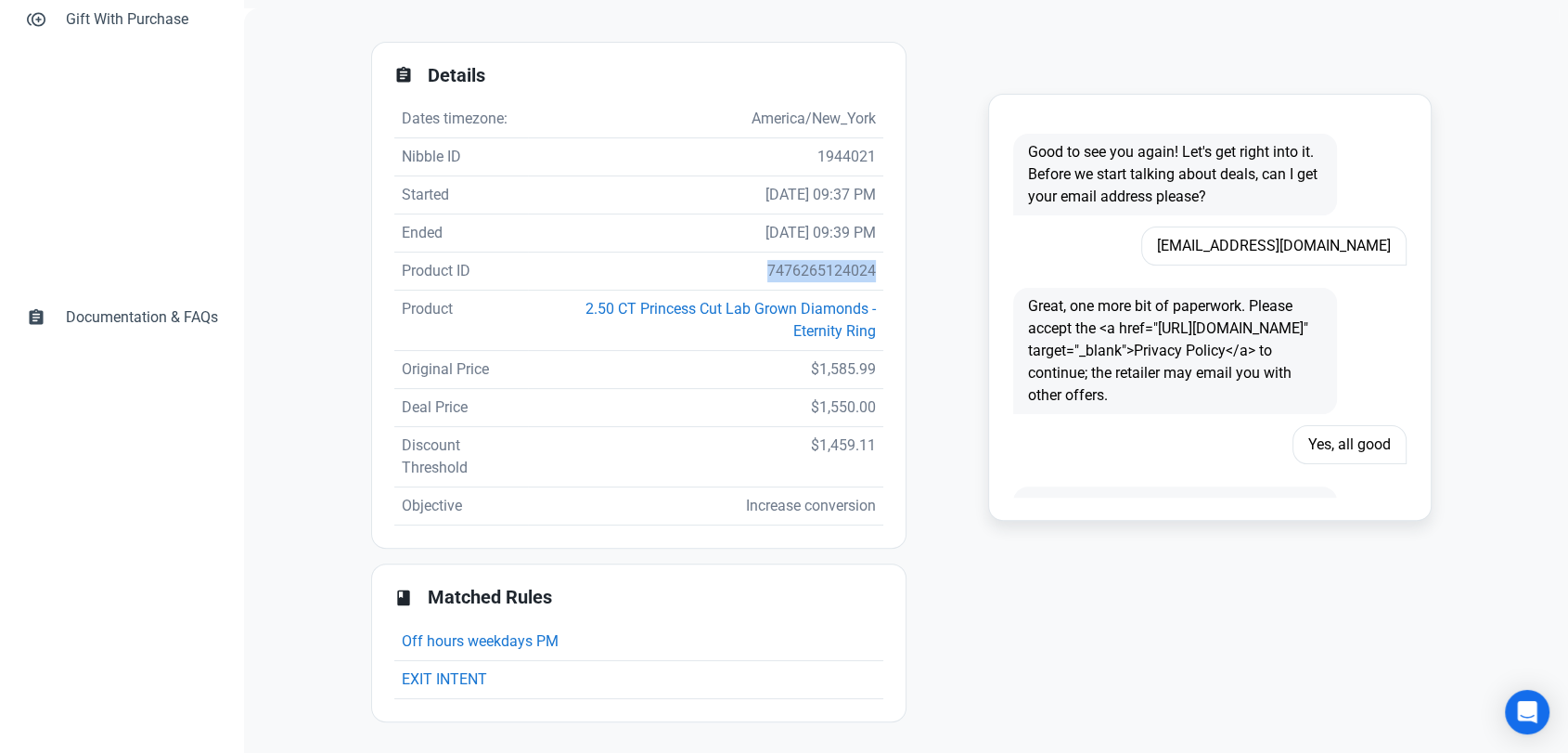
copy td "7476265124024"
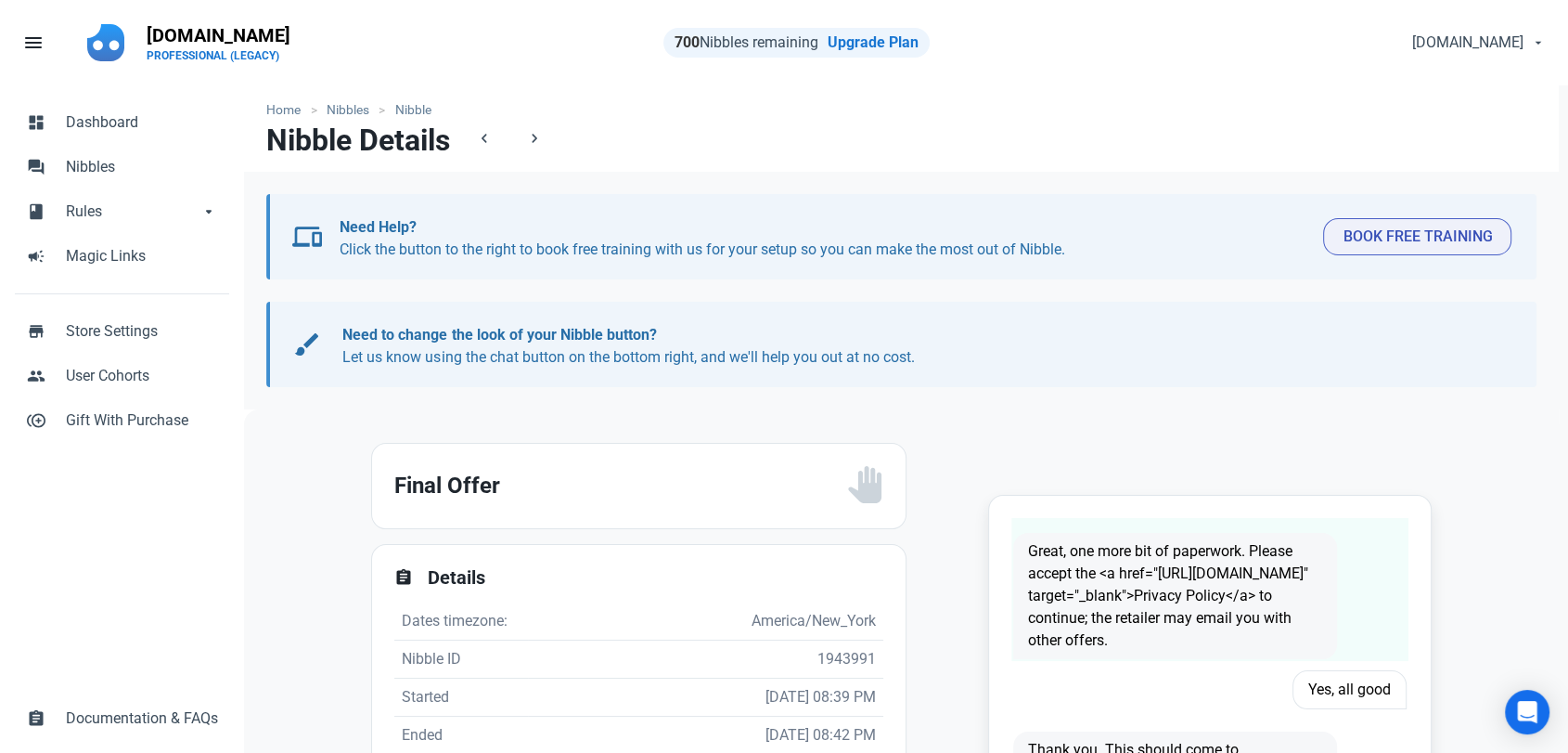
scroll to position [103, 0]
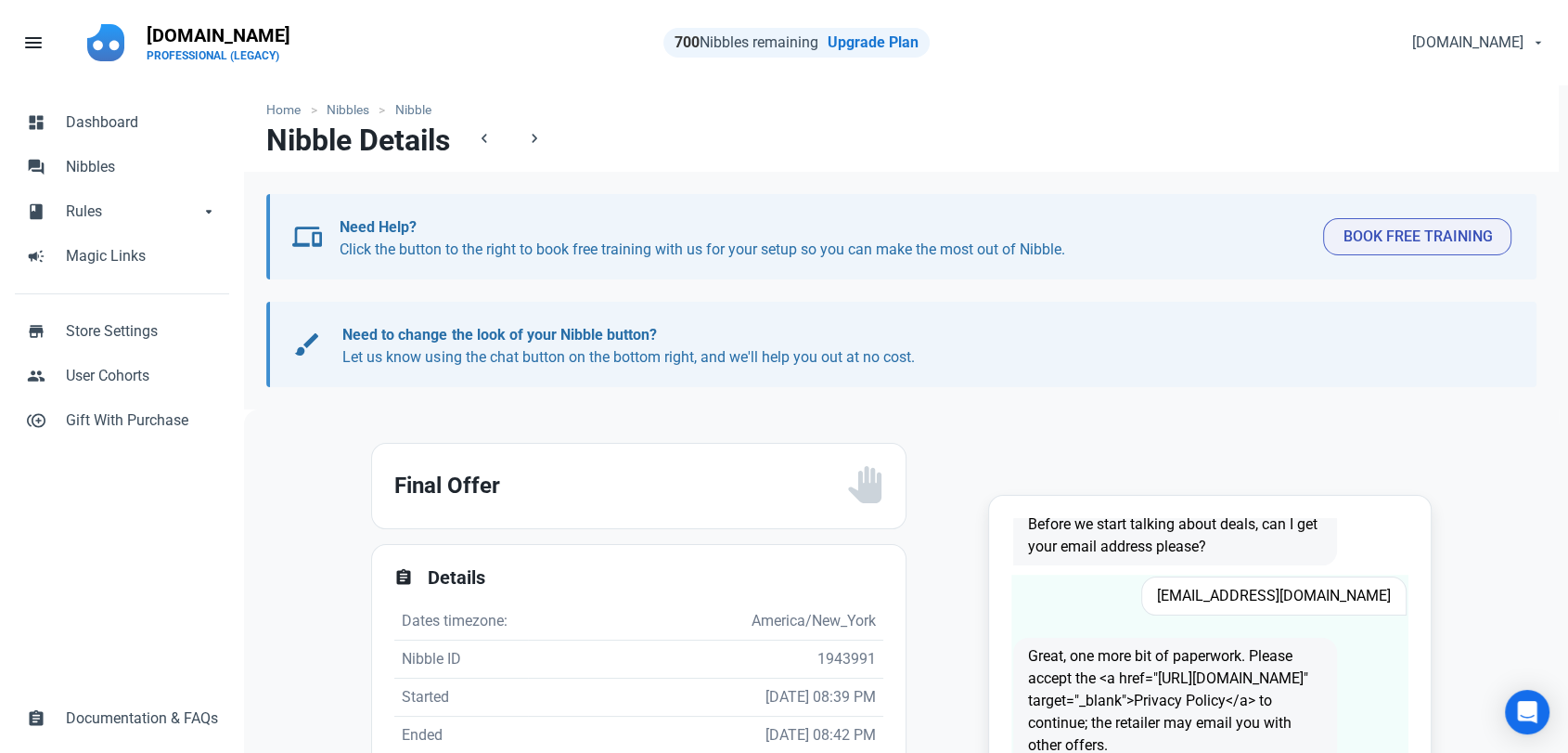
click at [1277, 591] on span "[EMAIL_ADDRESS][DOMAIN_NAME]" at bounding box center [1273, 596] width 265 height 39
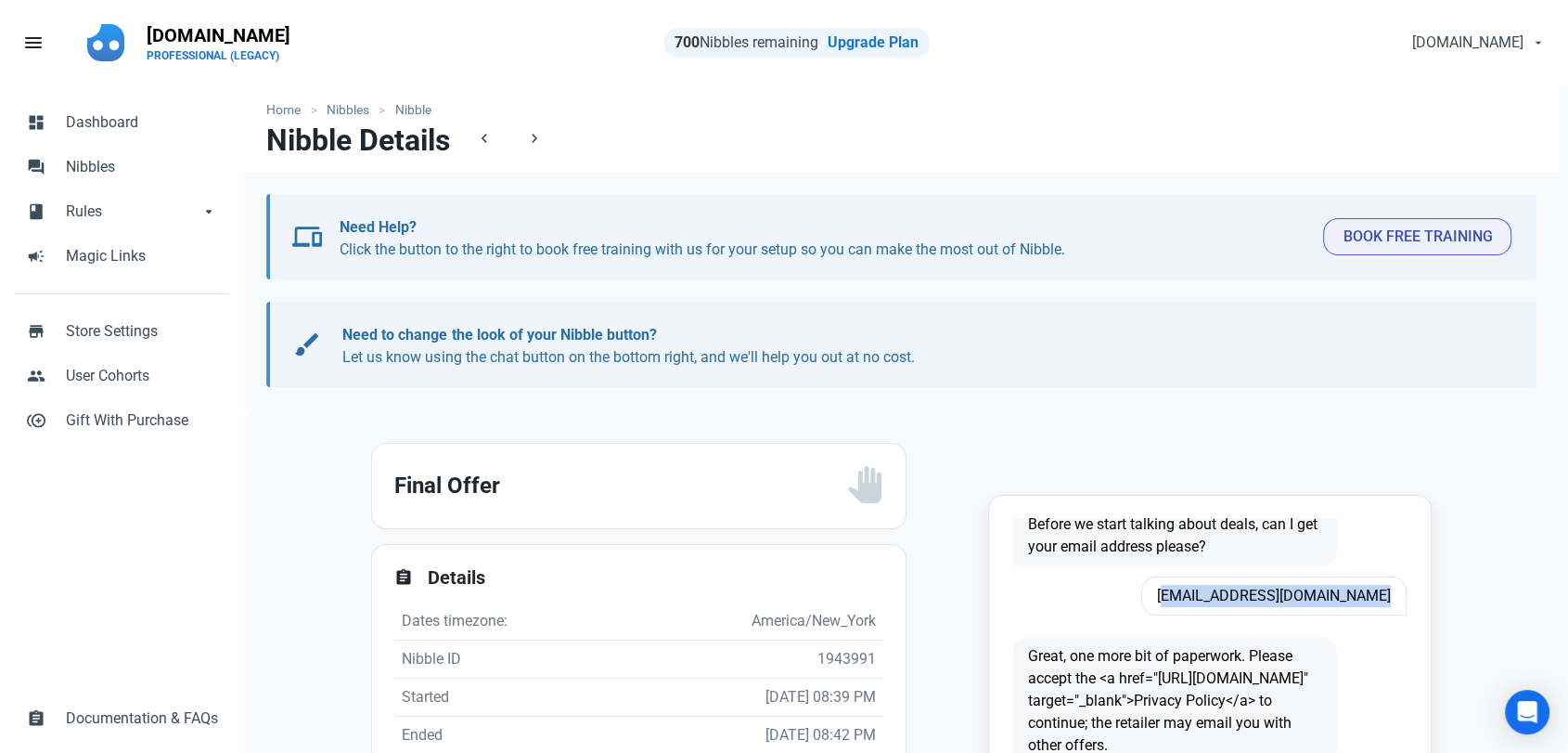
copy span "[EMAIL_ADDRESS][DOMAIN_NAME]"
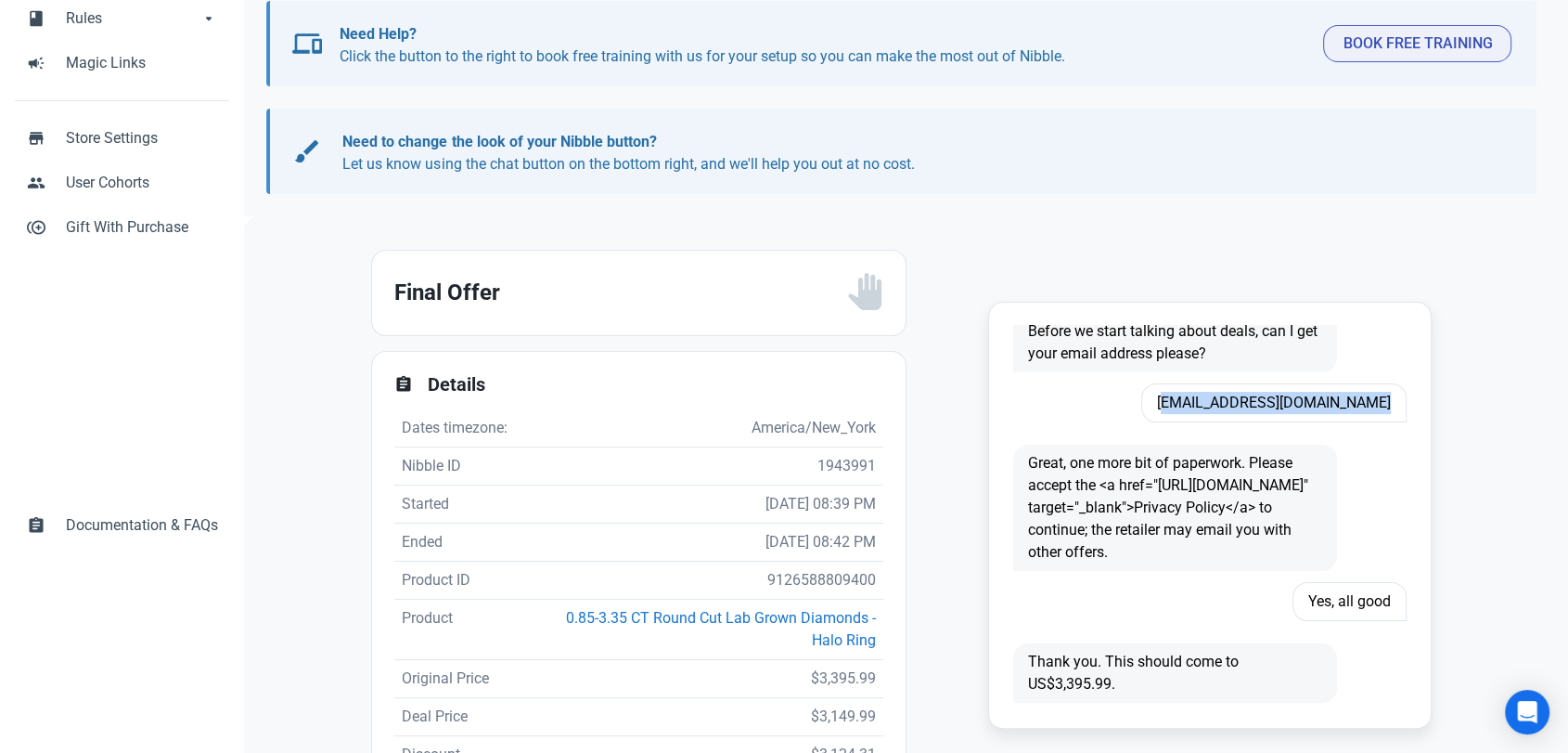
scroll to position [206, 0]
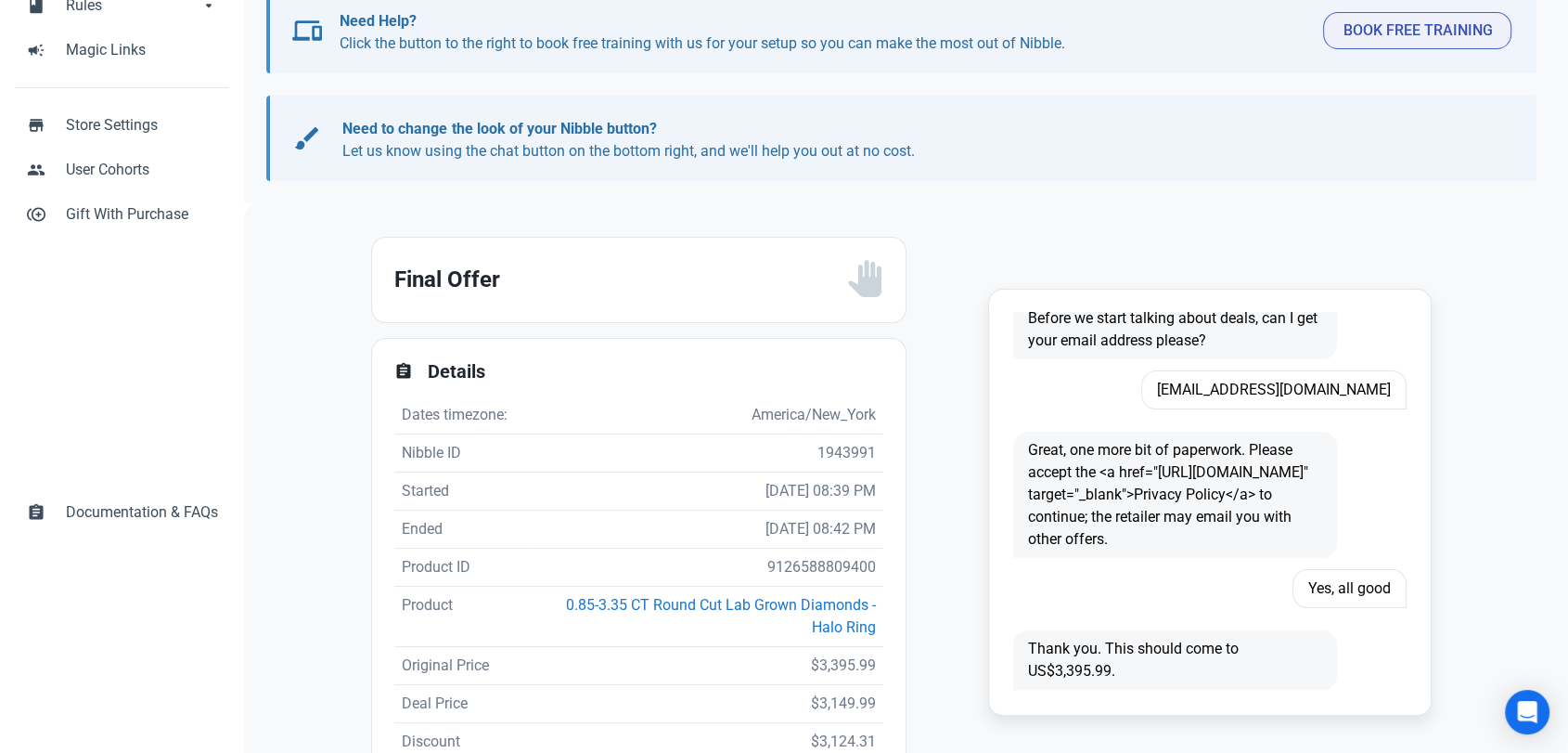
click at [794, 577] on td "9126588809400" at bounding box center [705, 567] width 356 height 38
copy td "9126588809400"
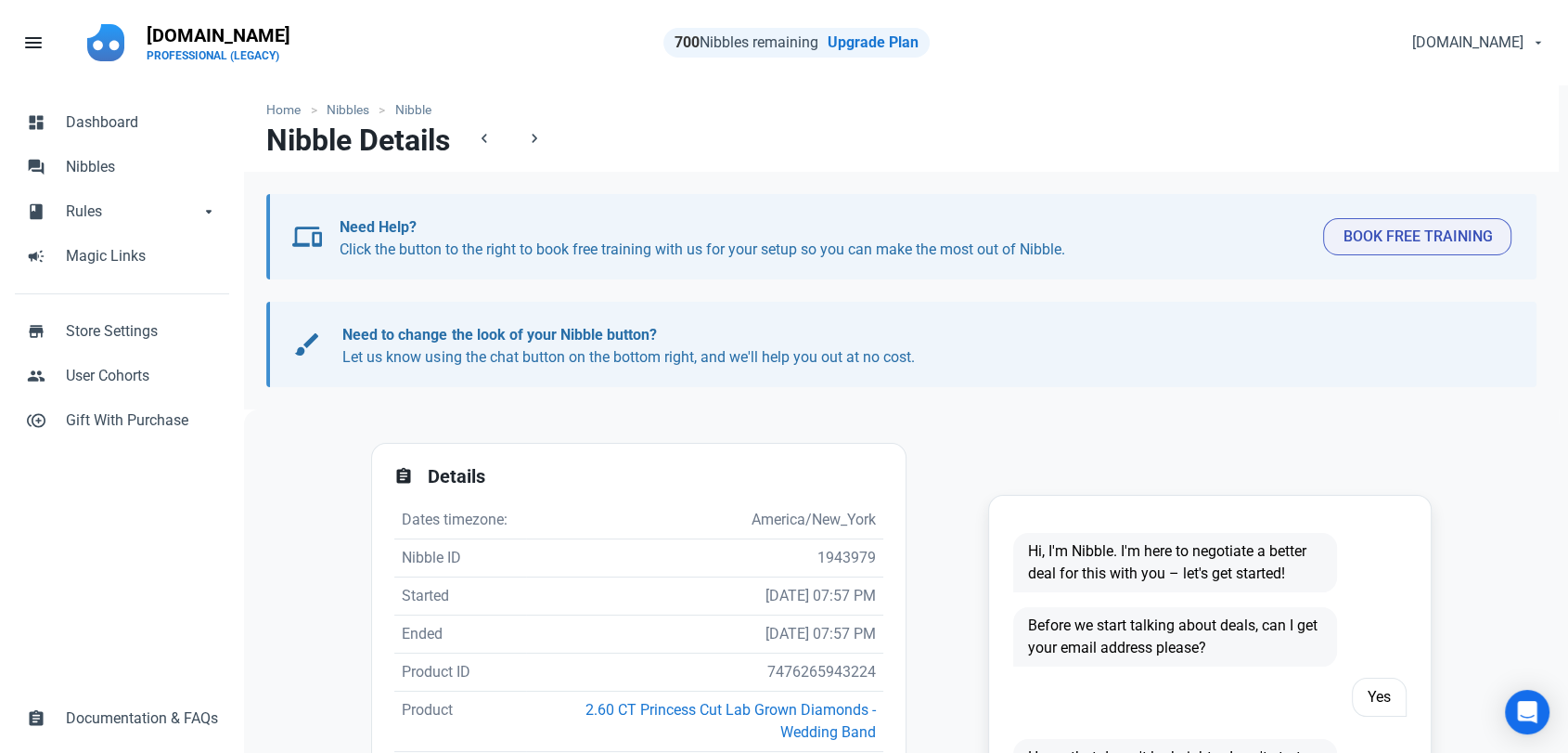
scroll to position [401, 0]
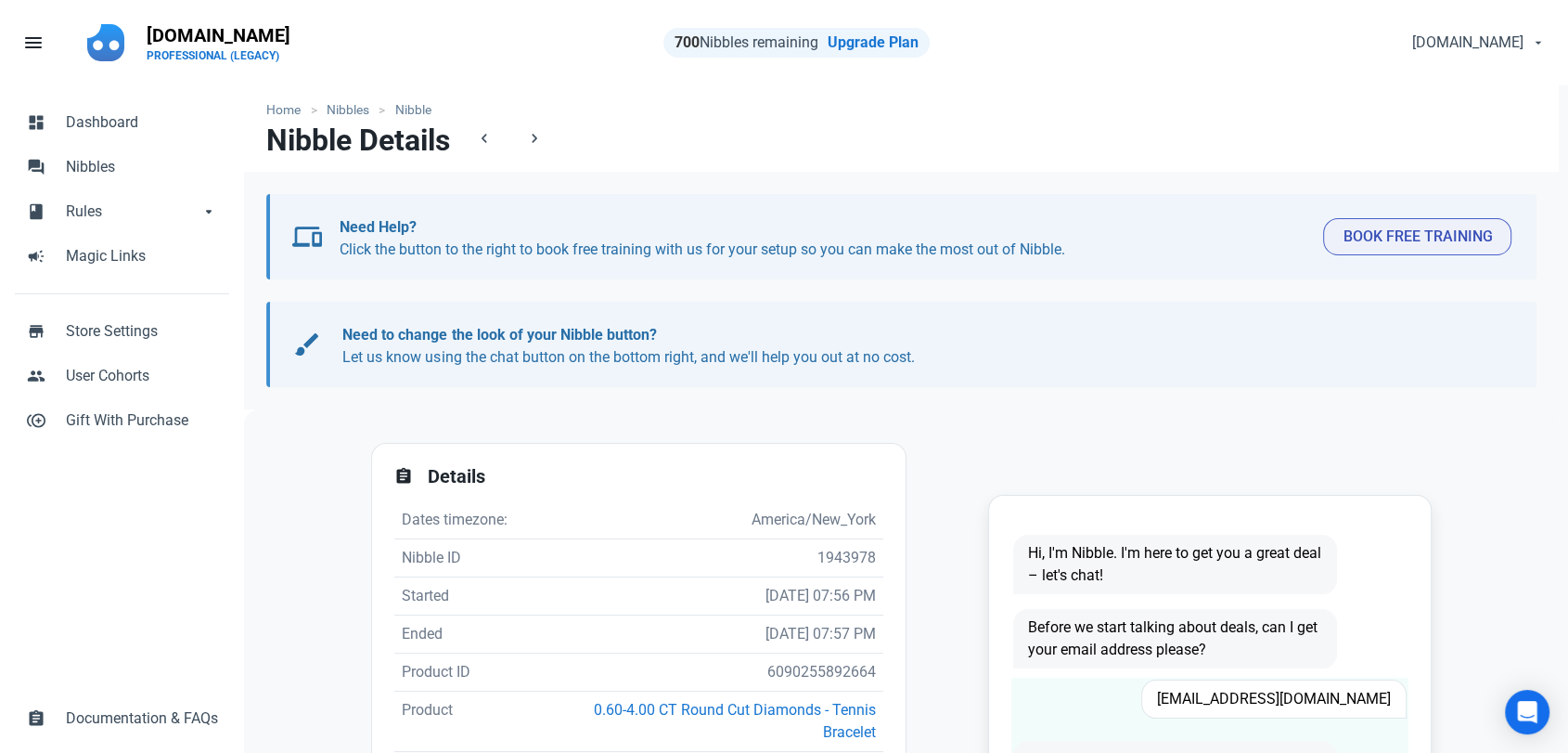
click at [1307, 703] on span "[EMAIL_ADDRESS][DOMAIN_NAME]" at bounding box center [1273, 699] width 265 height 39
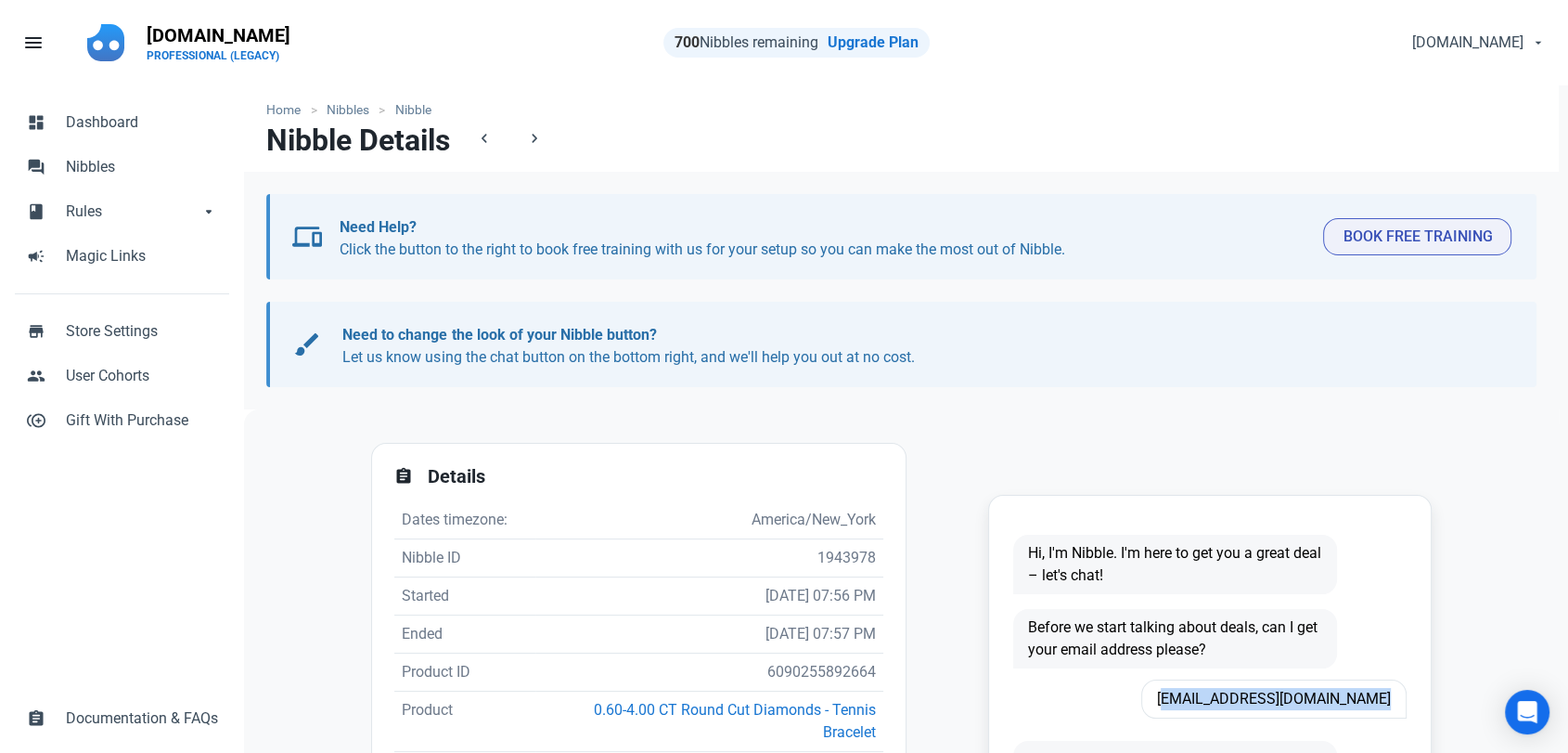
copy span "[EMAIL_ADDRESS][DOMAIN_NAME]"
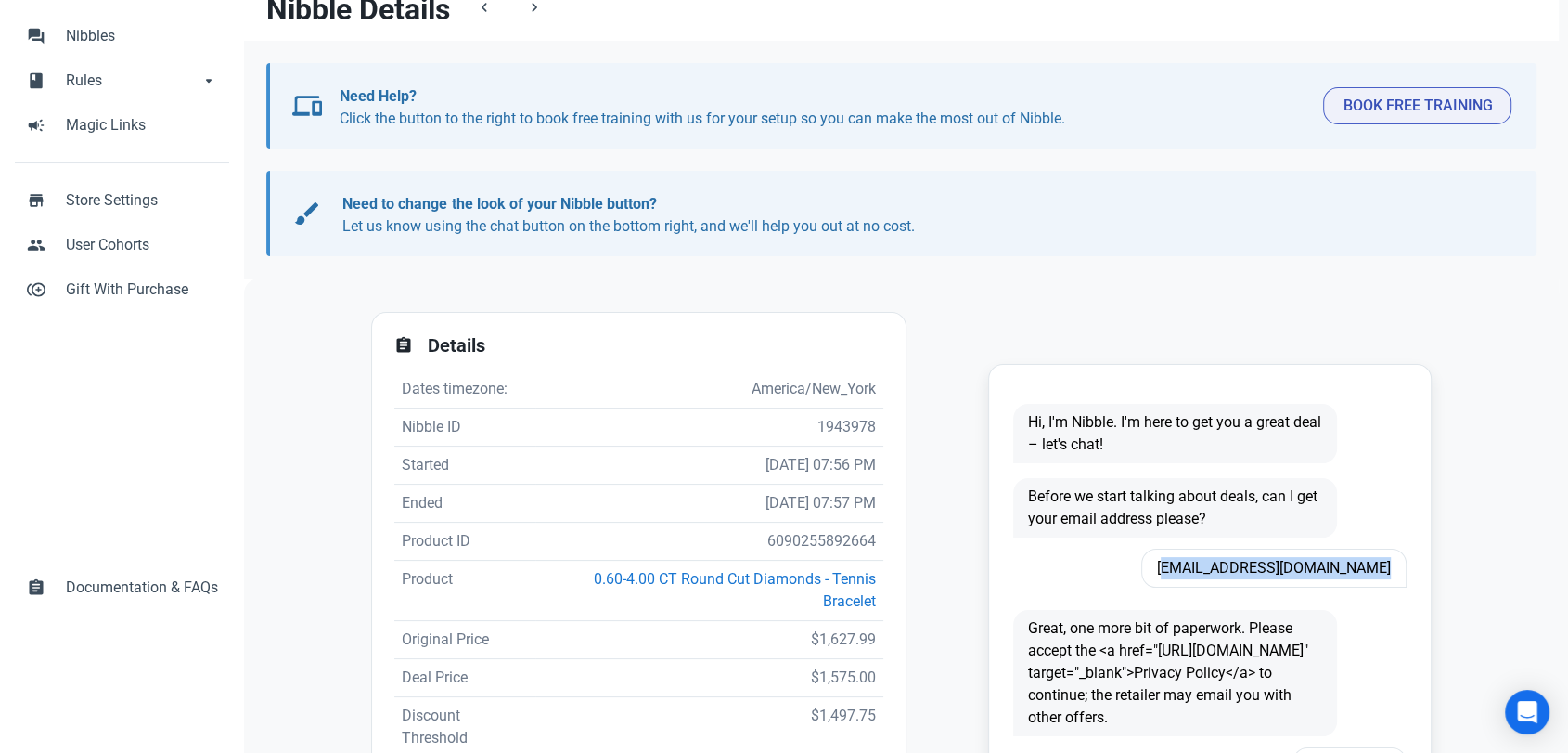
scroll to position [206, 0]
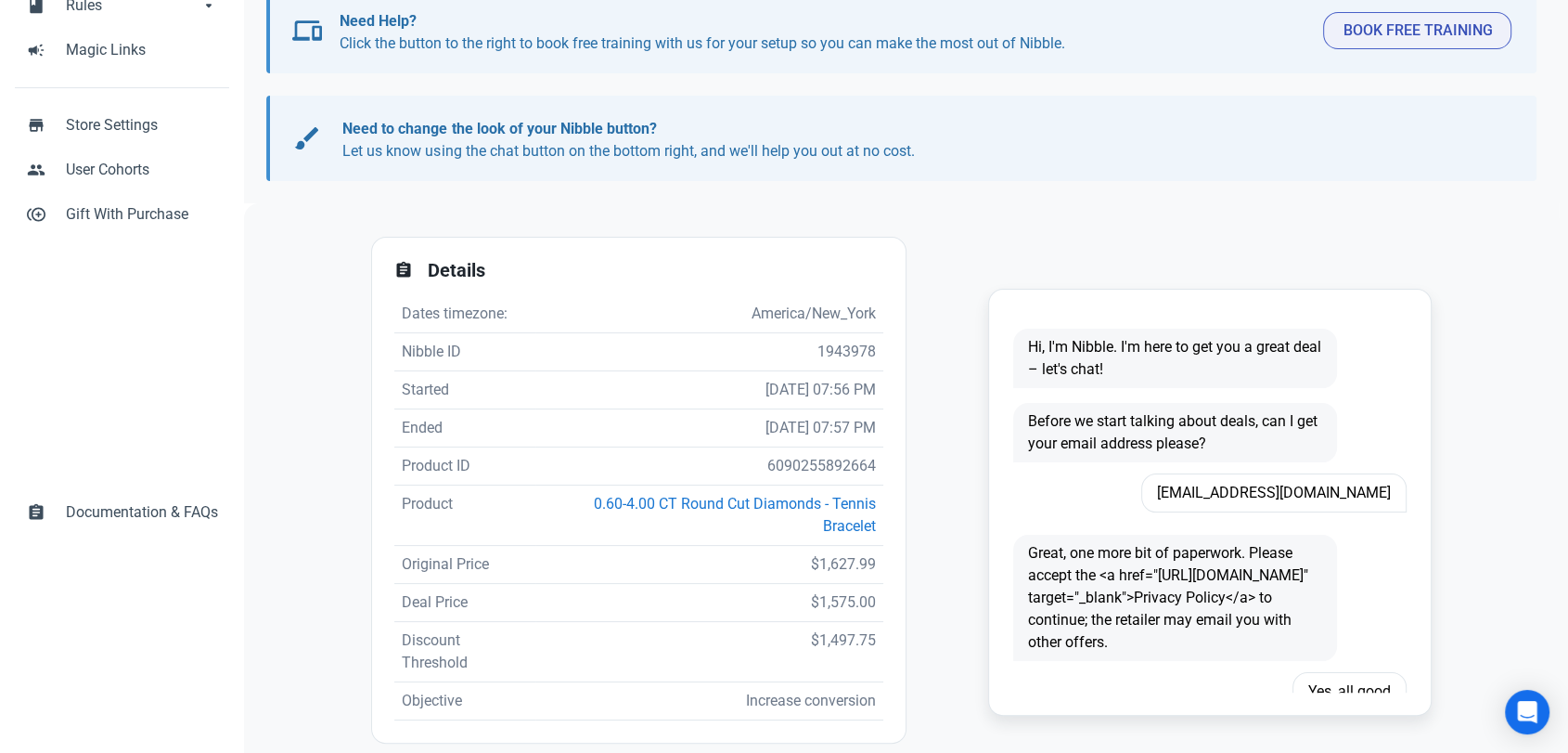
click at [823, 465] on td "6090255892664" at bounding box center [709, 466] width 348 height 38
copy td "6090255892664"
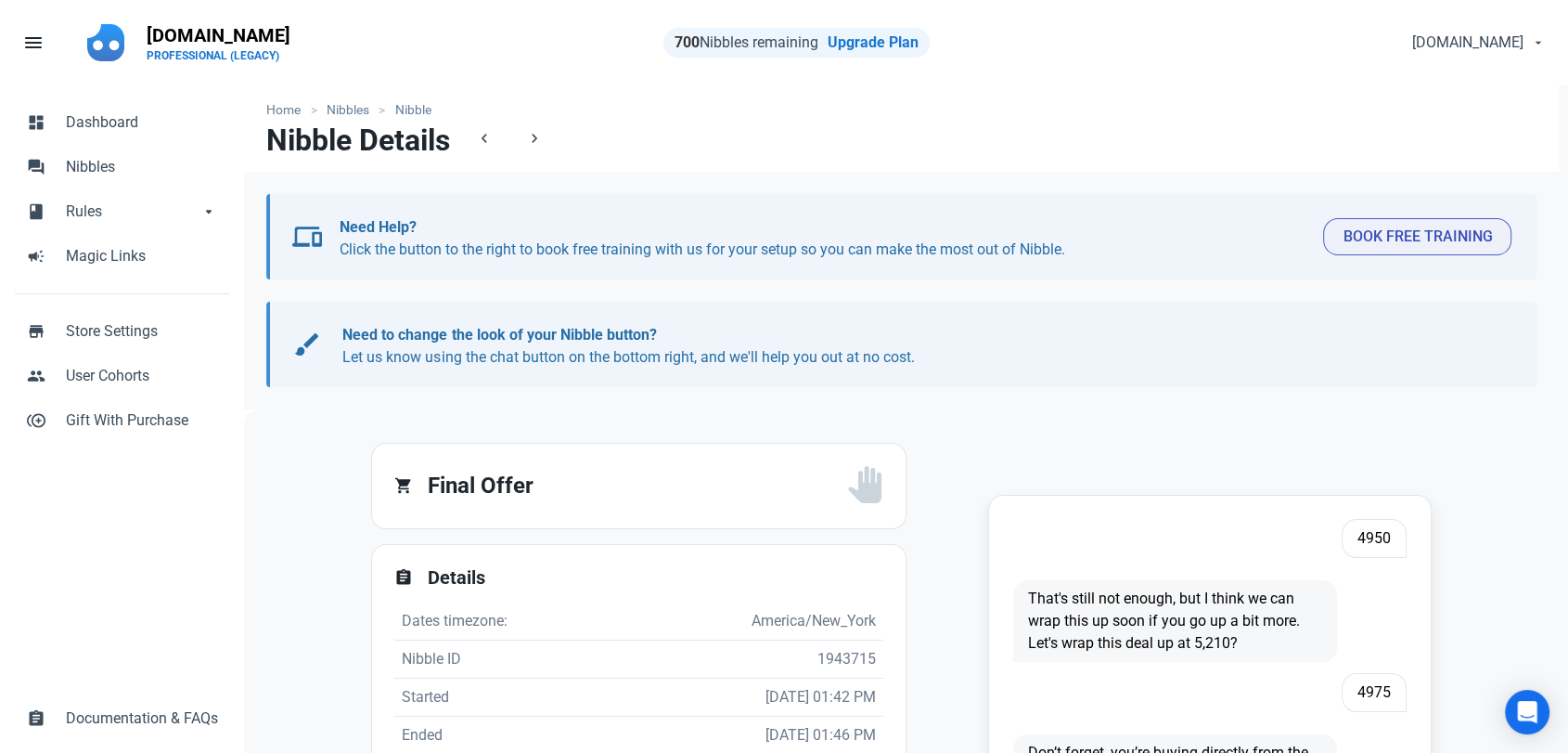
scroll to position [382, 0]
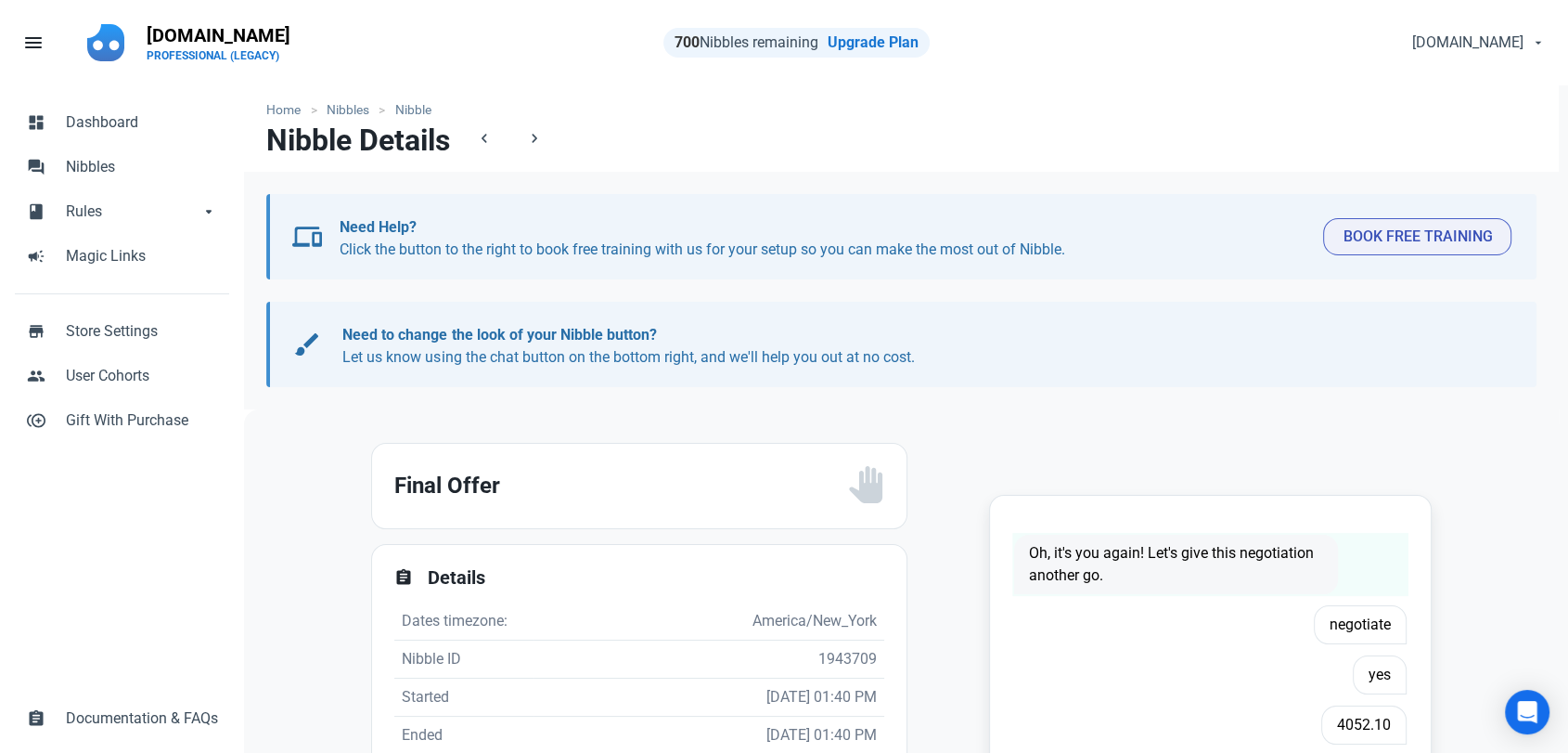
scroll to position [2, 0]
